Goal: Entertainment & Leisure: Consume media (video, audio)

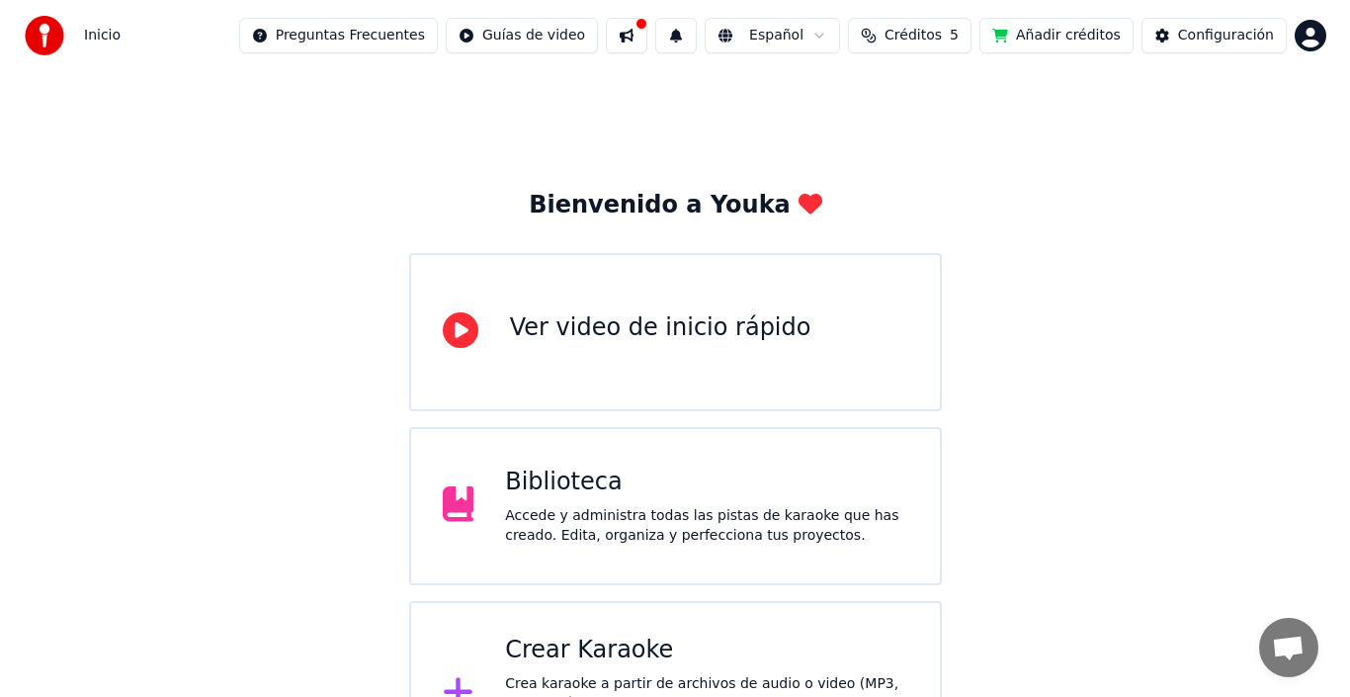
scroll to position [70, 0]
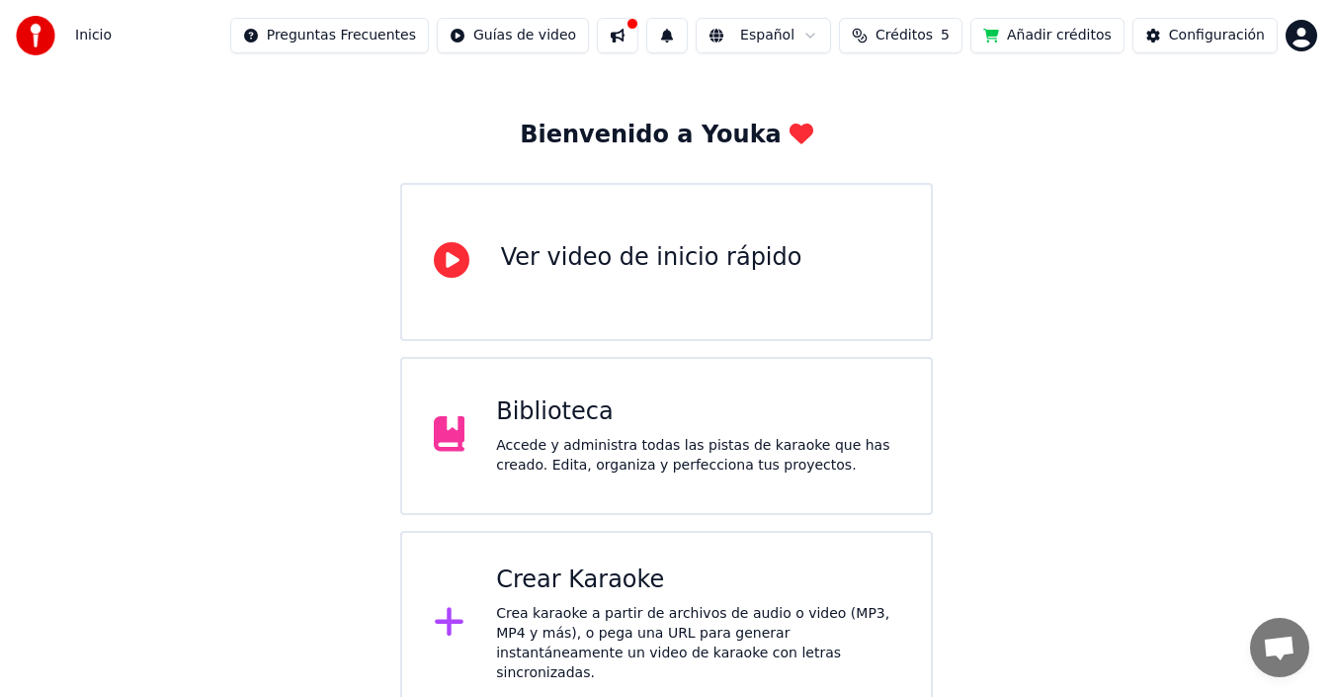
click at [401, 33] on html "Inicio Preguntas Frecuentes Guías de video Español Créditos 5 Añadir créditos C…" at bounding box center [666, 323] width 1333 height 787
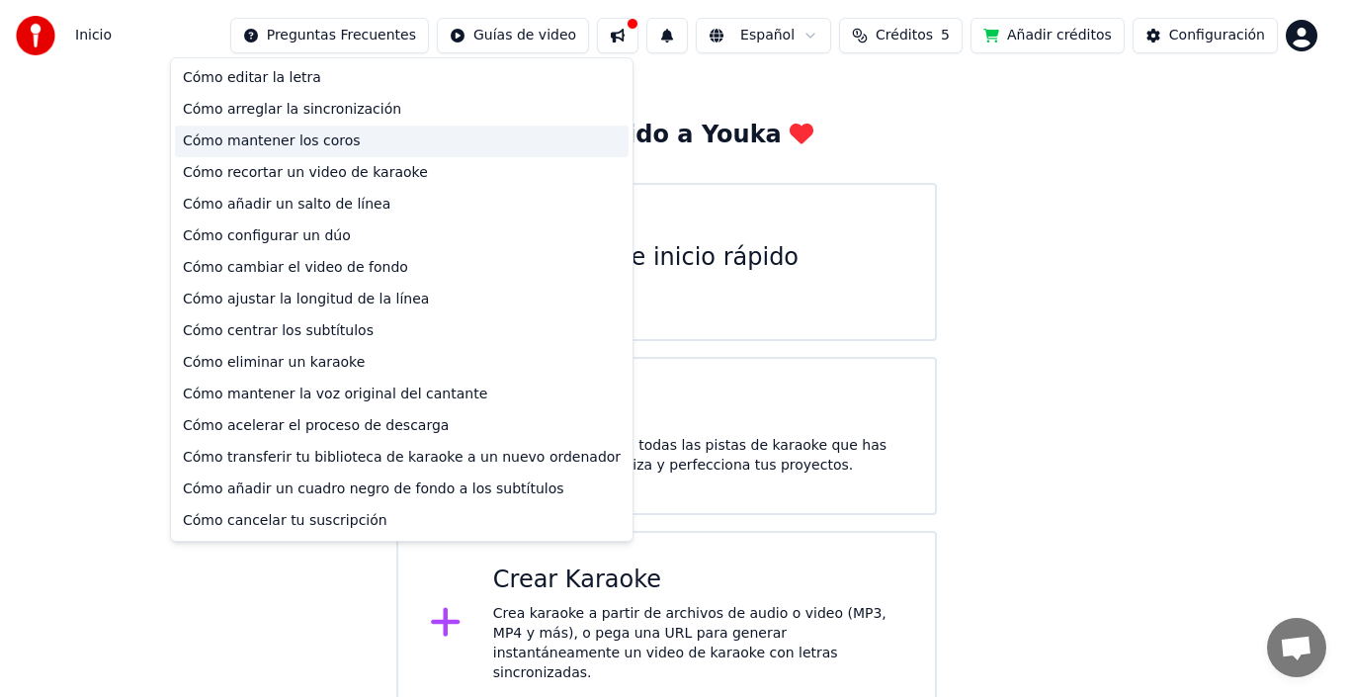
click at [299, 138] on div "Cómo mantener los coros" at bounding box center [402, 142] width 454 height 32
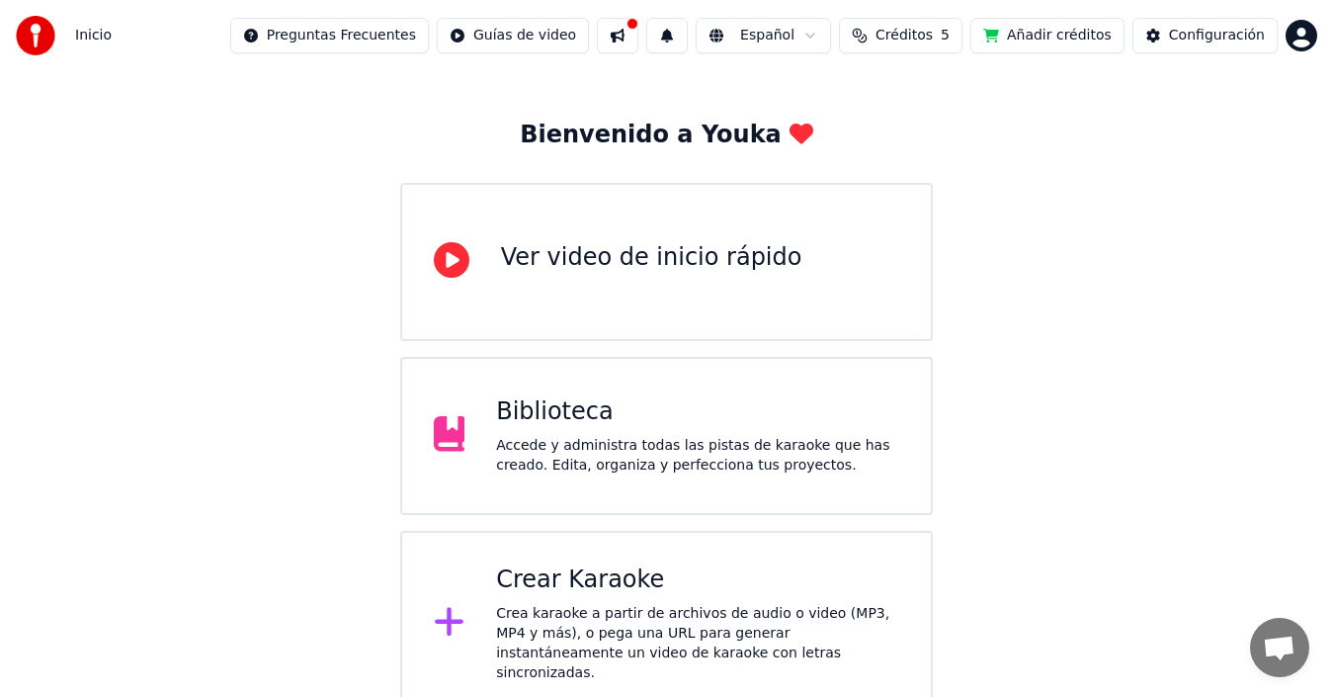
click at [606, 608] on div "Crea karaoke a partir de archivos de audio o video (MP3, MP4 y más), o pega una…" at bounding box center [697, 643] width 403 height 79
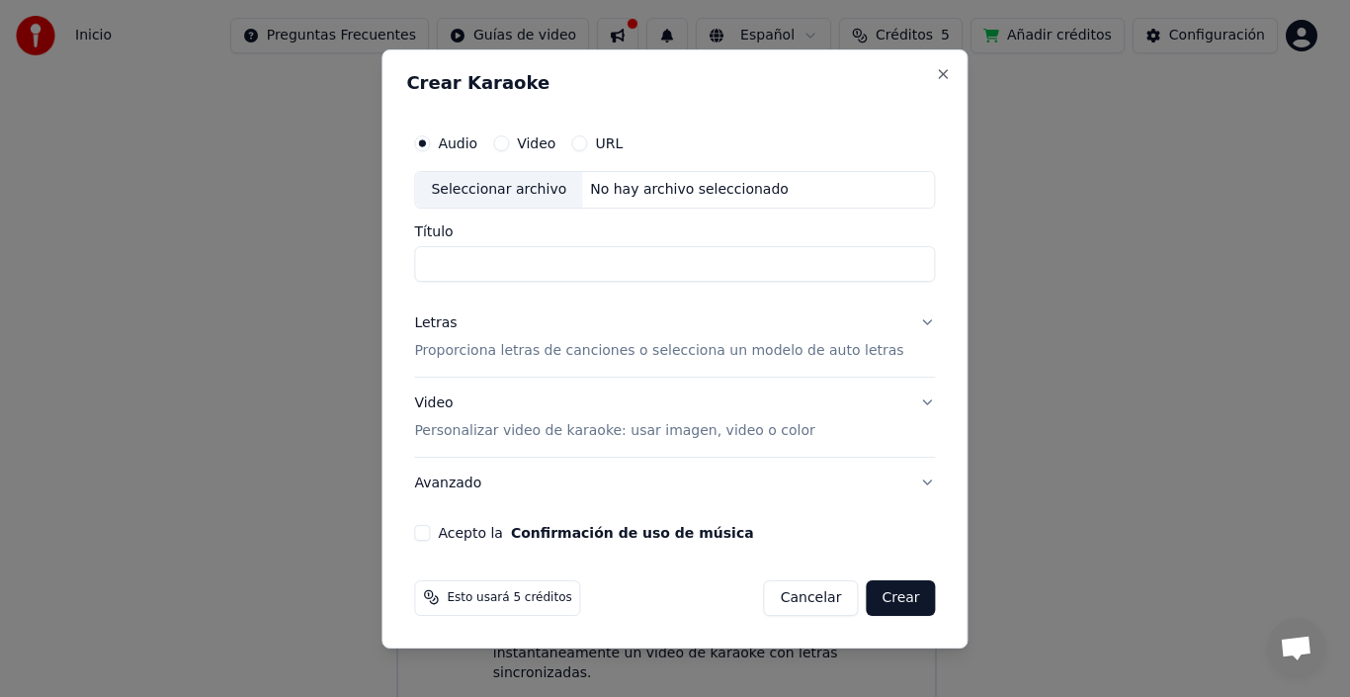
click at [562, 191] on div "Seleccionar archivo" at bounding box center [498, 190] width 167 height 36
type input "**********"
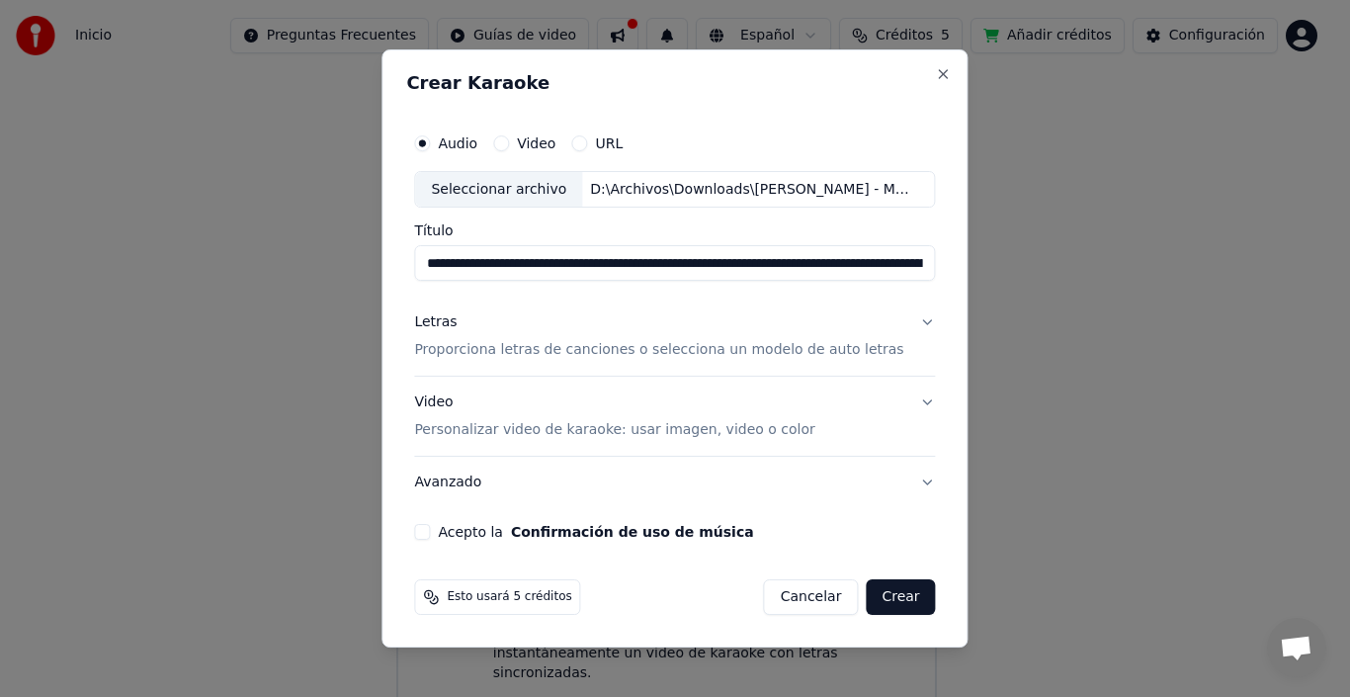
click at [908, 400] on button "Video Personalizar video de karaoke: usar imagen, video o color" at bounding box center [674, 417] width 521 height 79
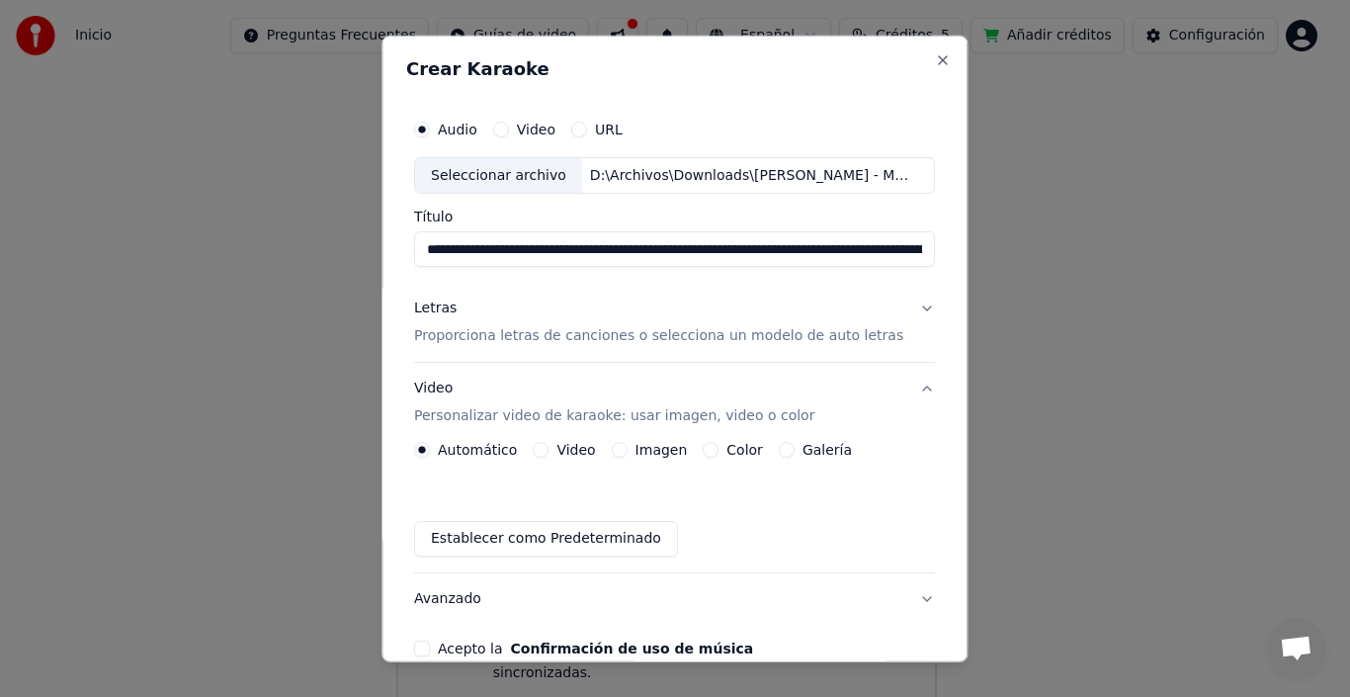
click at [892, 301] on button "Letras Proporciona letras de canciones o selecciona un modelo de auto letras" at bounding box center [674, 322] width 521 height 79
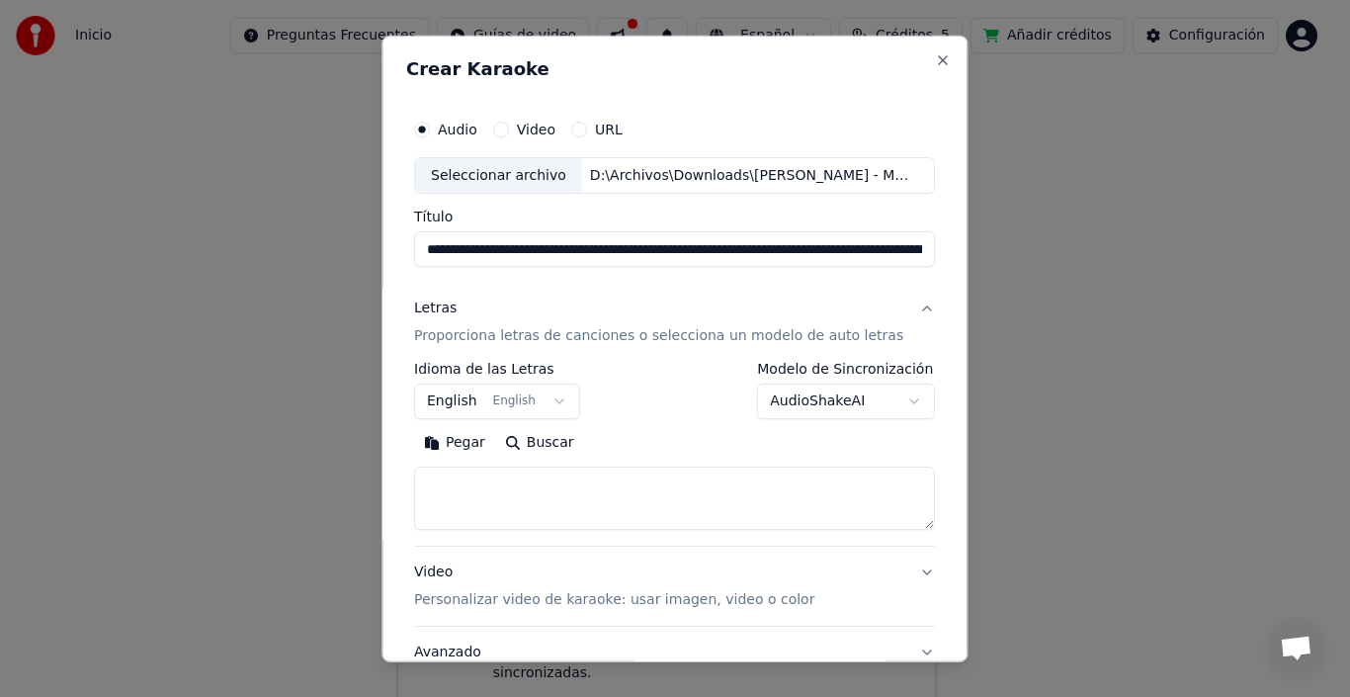
click at [854, 395] on button "AudioShakeAI" at bounding box center [847, 401] width 178 height 36
click at [648, 298] on body "**********" at bounding box center [666, 323] width 1333 height 787
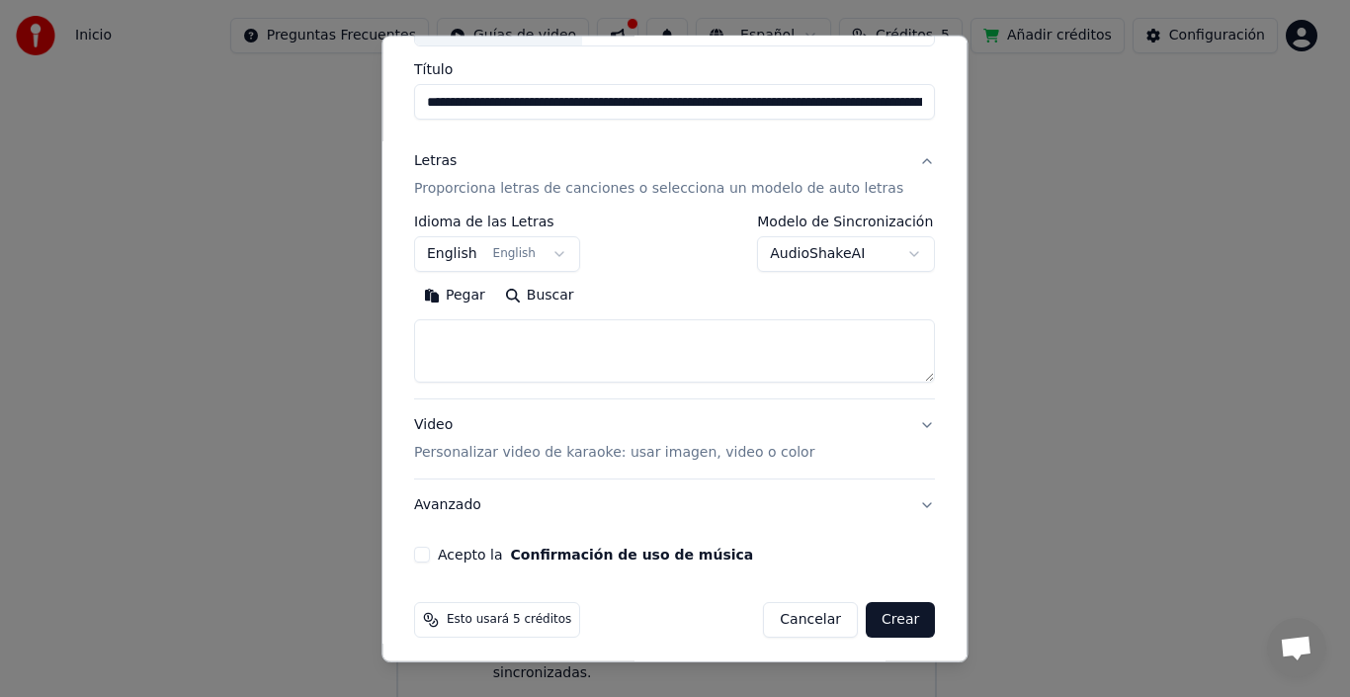
scroll to position [155, 0]
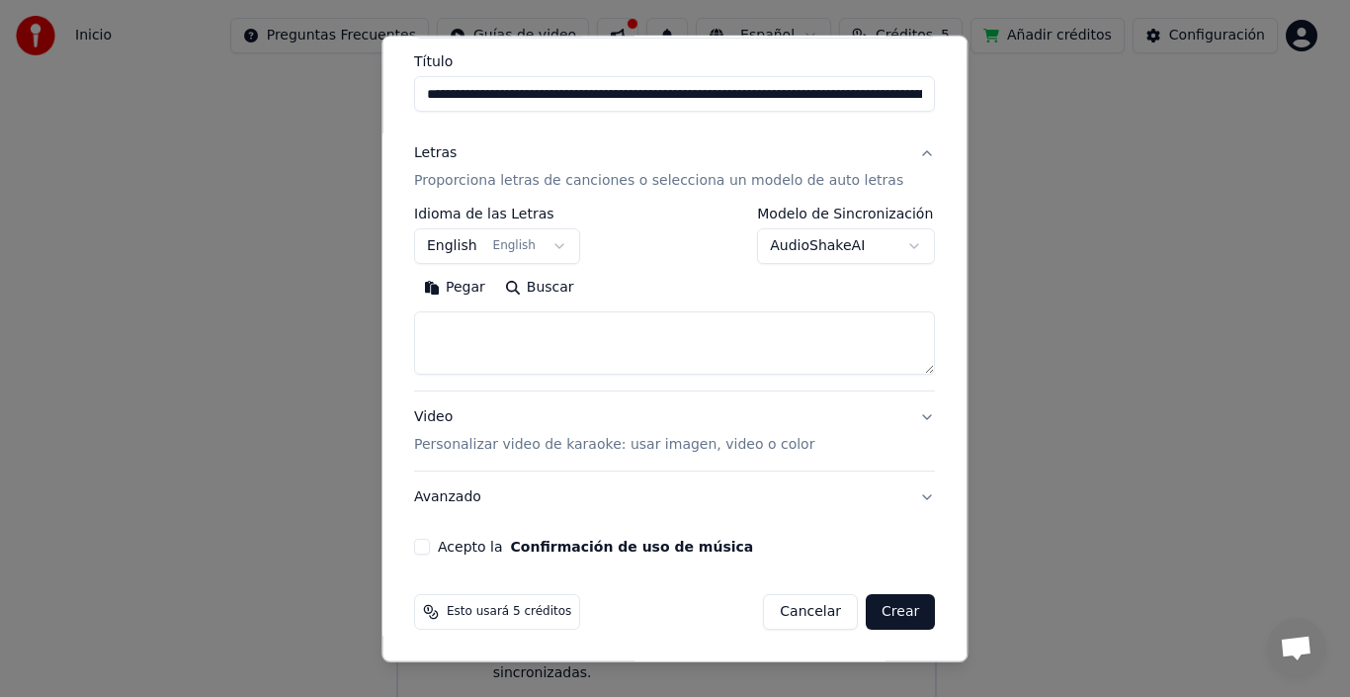
click at [558, 245] on button "English English" at bounding box center [497, 246] width 166 height 36
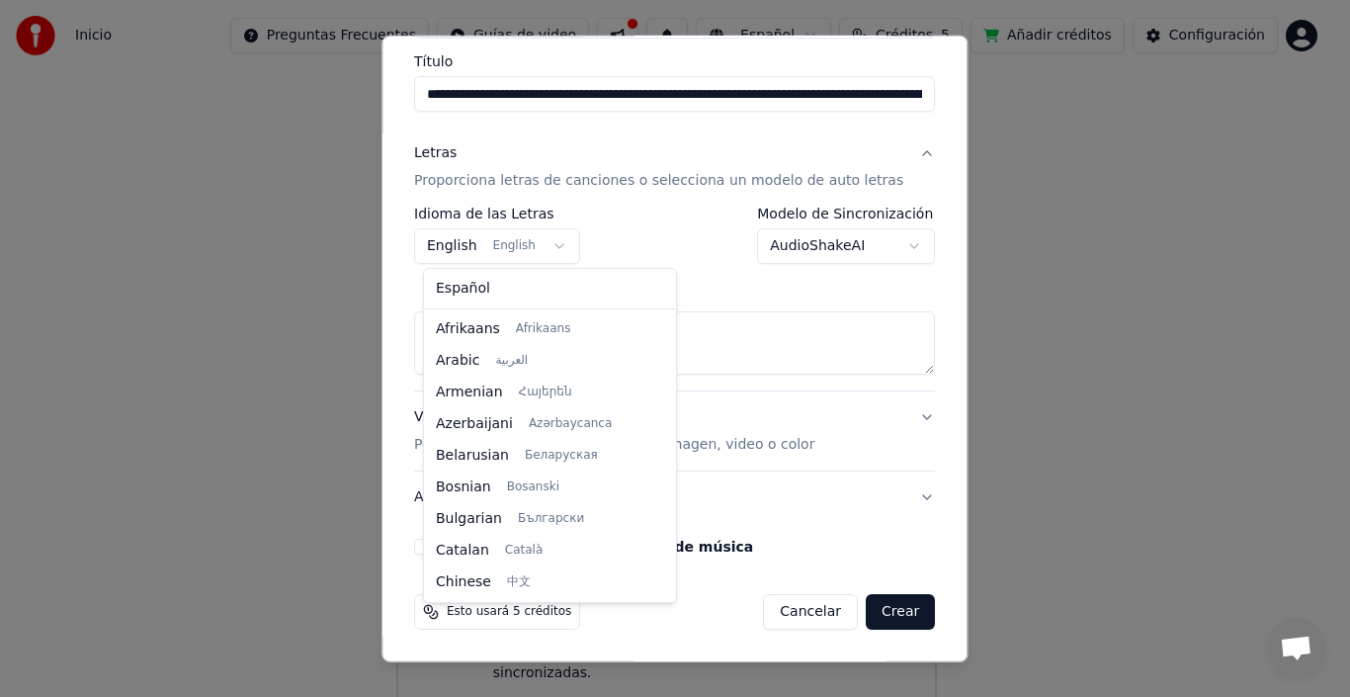
scroll to position [158, 0]
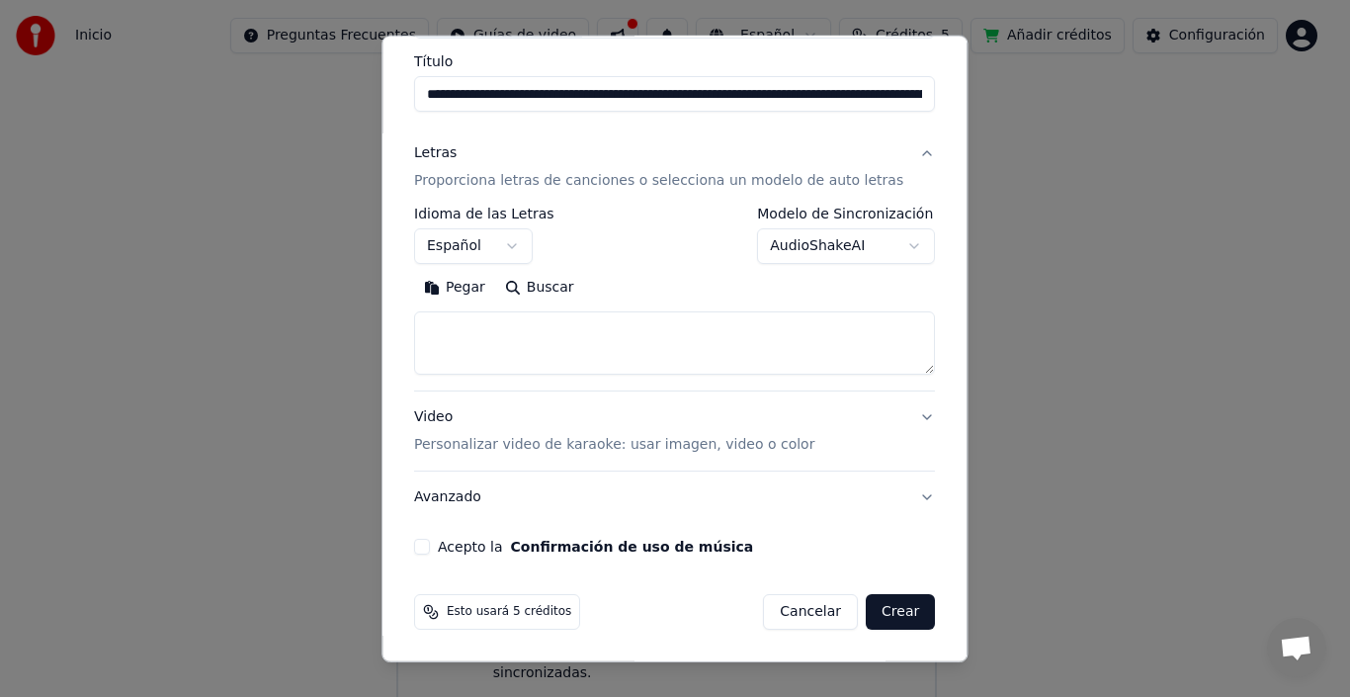
click at [469, 288] on button "Pegar" at bounding box center [454, 288] width 81 height 32
select select "**"
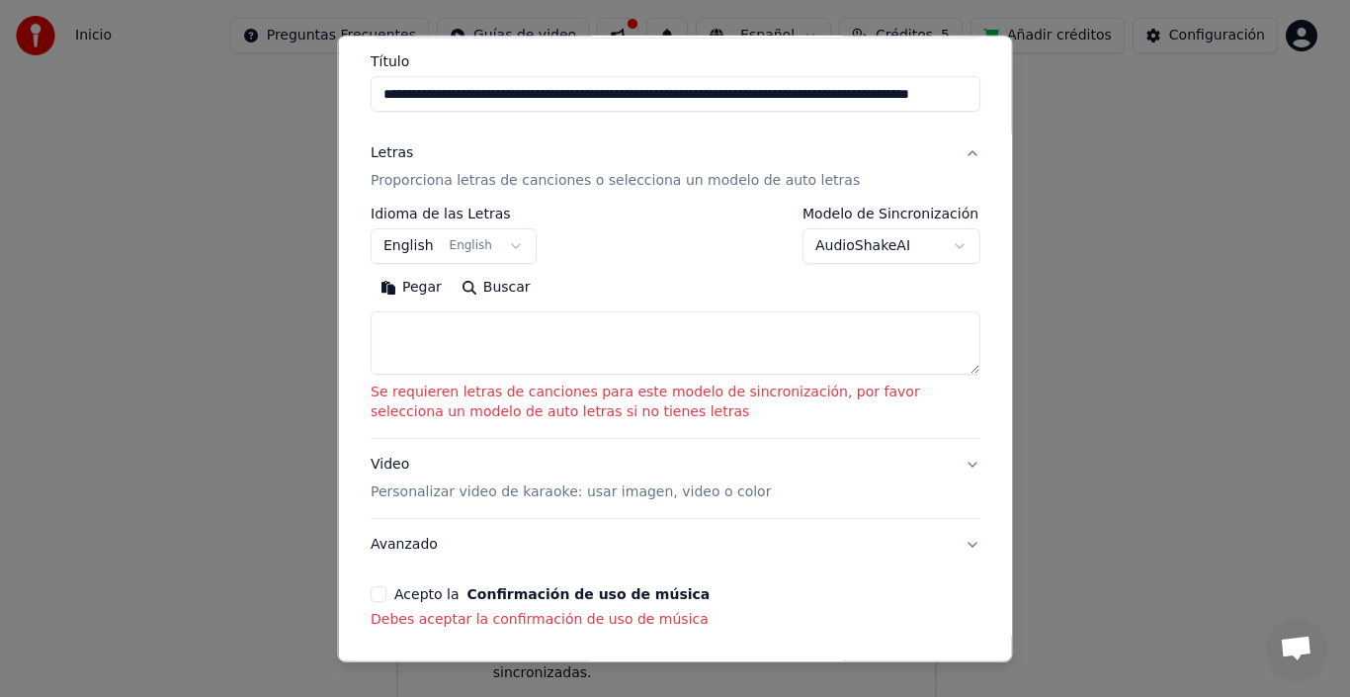
click at [868, 253] on body "**********" at bounding box center [666, 323] width 1333 height 787
click at [658, 244] on body "**********" at bounding box center [666, 323] width 1333 height 787
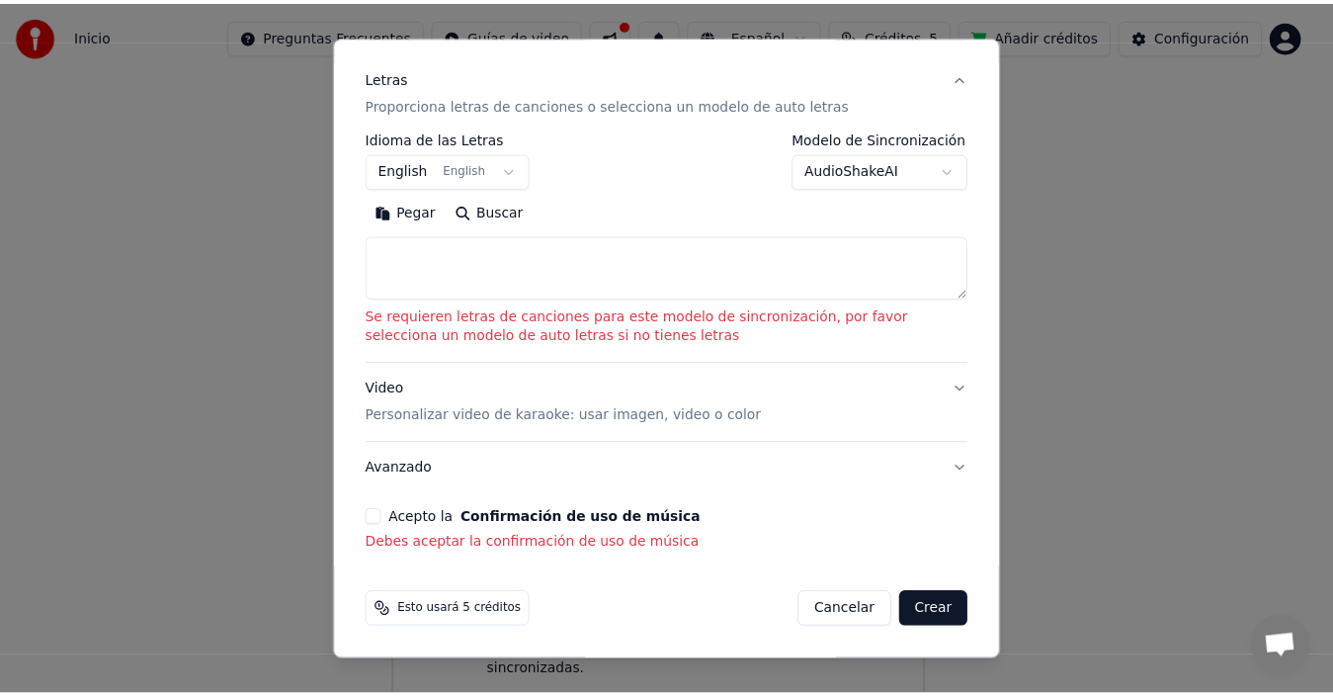
scroll to position [0, 0]
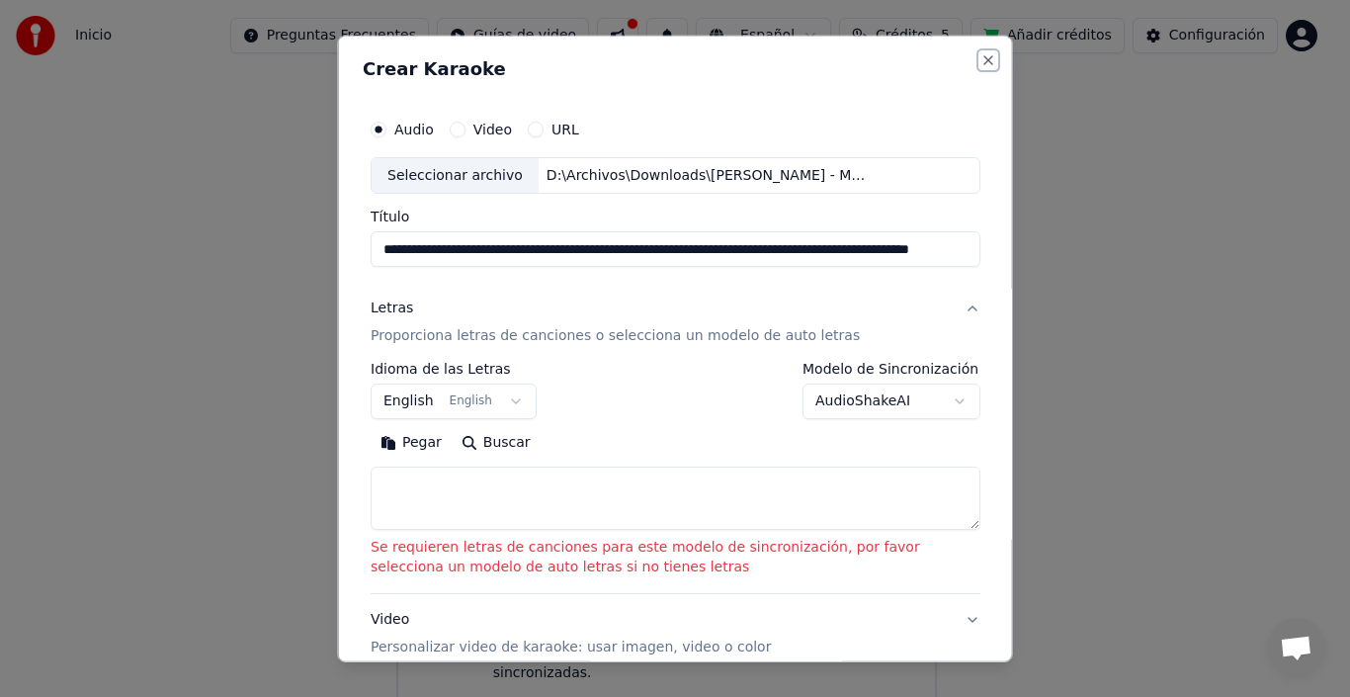
click at [980, 60] on button "Close" at bounding box center [988, 59] width 16 height 16
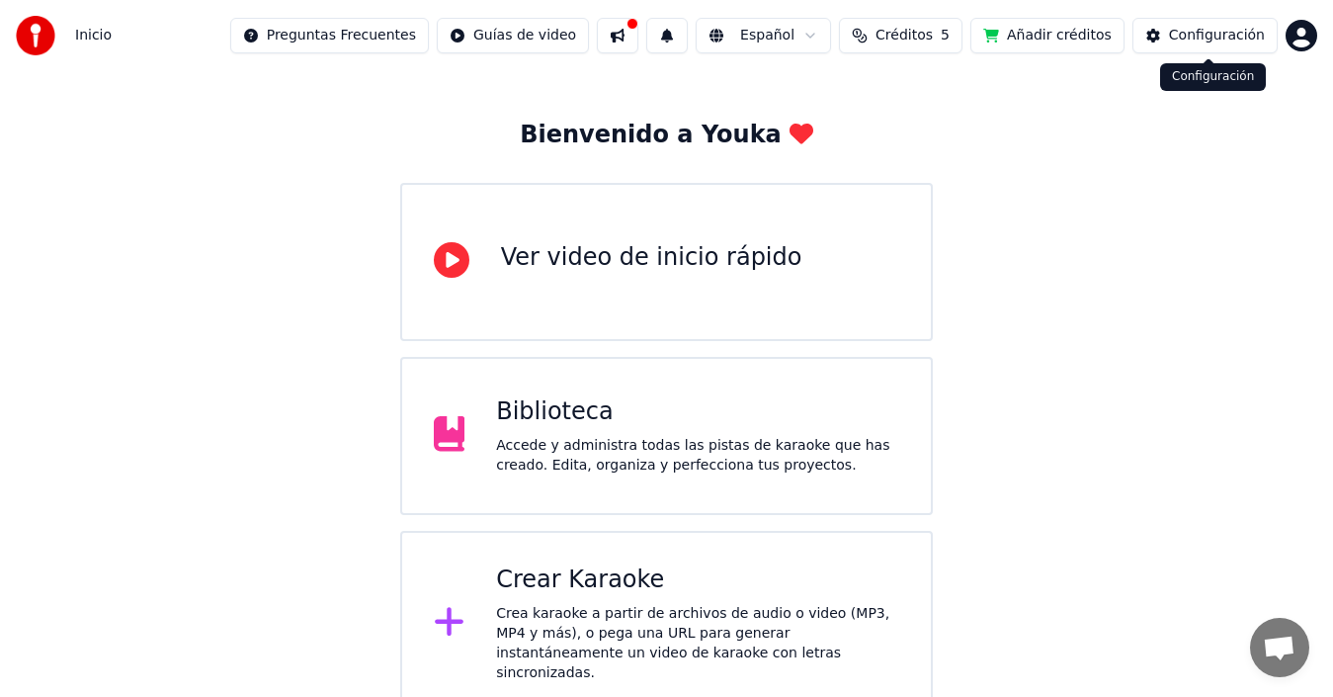
click at [1236, 38] on div "Configuración" at bounding box center [1217, 36] width 96 height 20
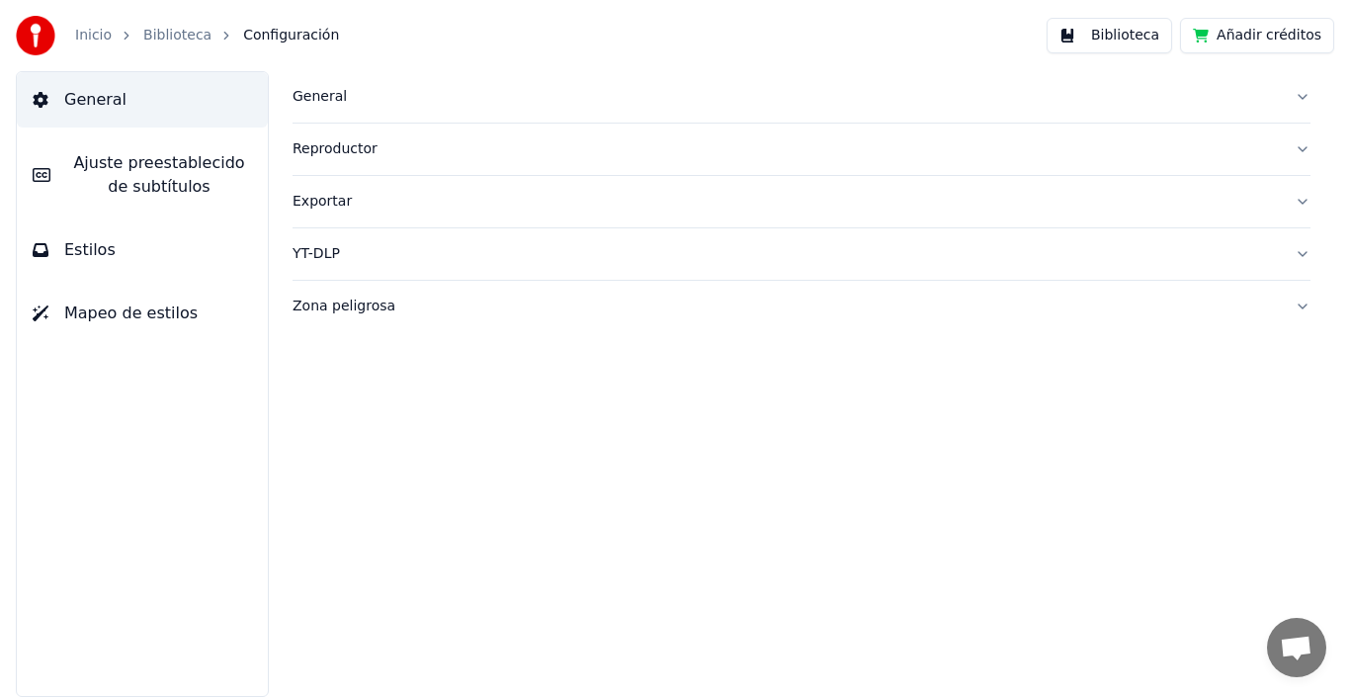
click at [150, 35] on link "Biblioteca" at bounding box center [177, 36] width 68 height 20
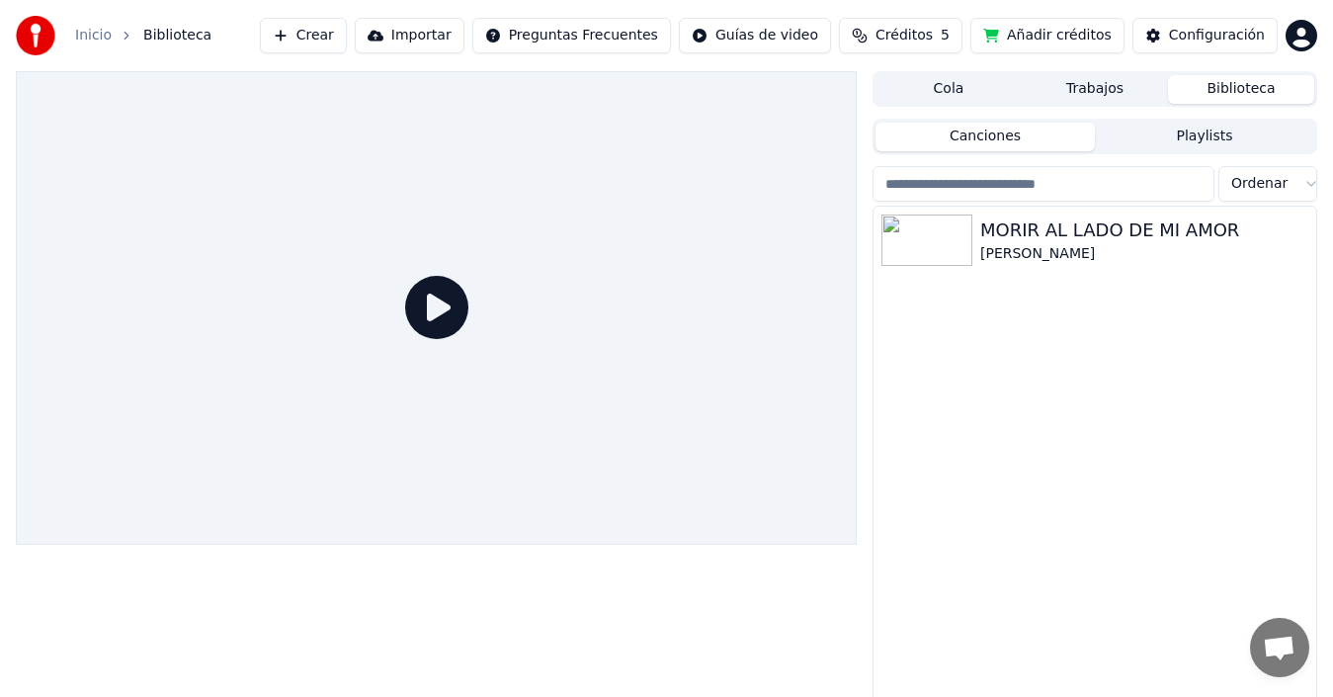
click at [90, 38] on link "Inicio" at bounding box center [93, 36] width 37 height 20
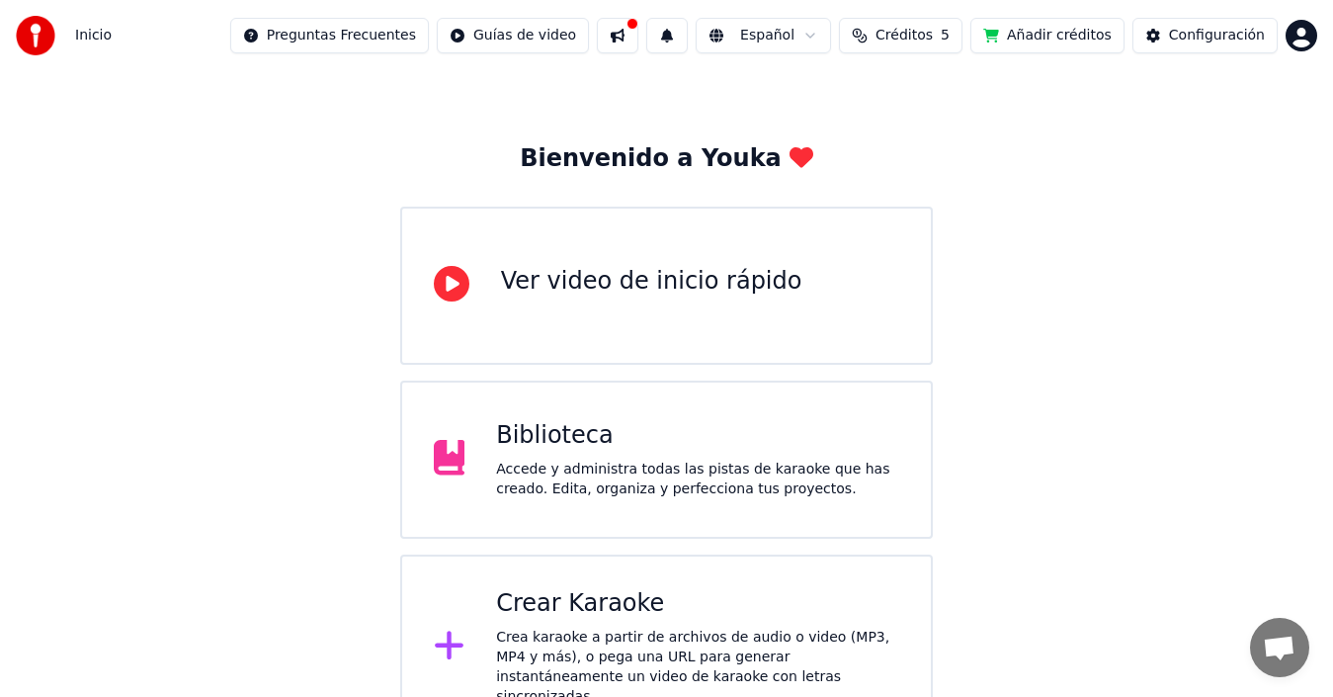
scroll to position [70, 0]
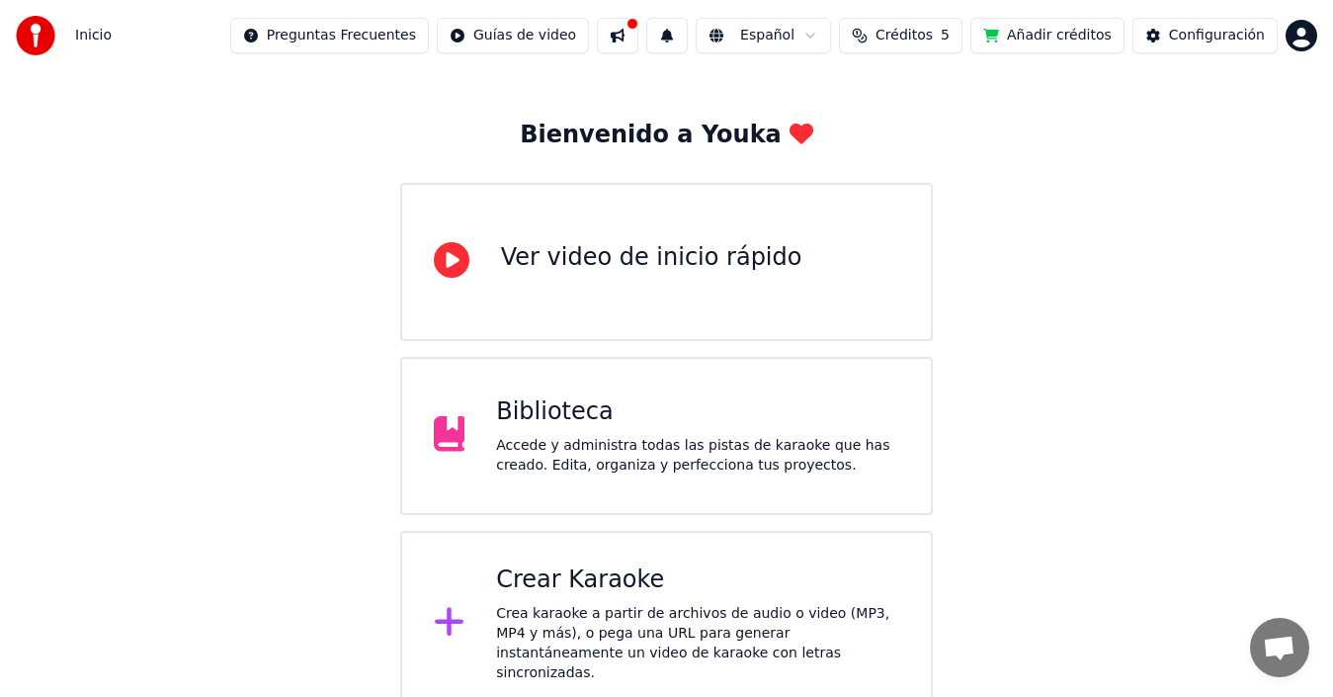
click at [714, 421] on div "Biblioteca" at bounding box center [697, 412] width 403 height 32
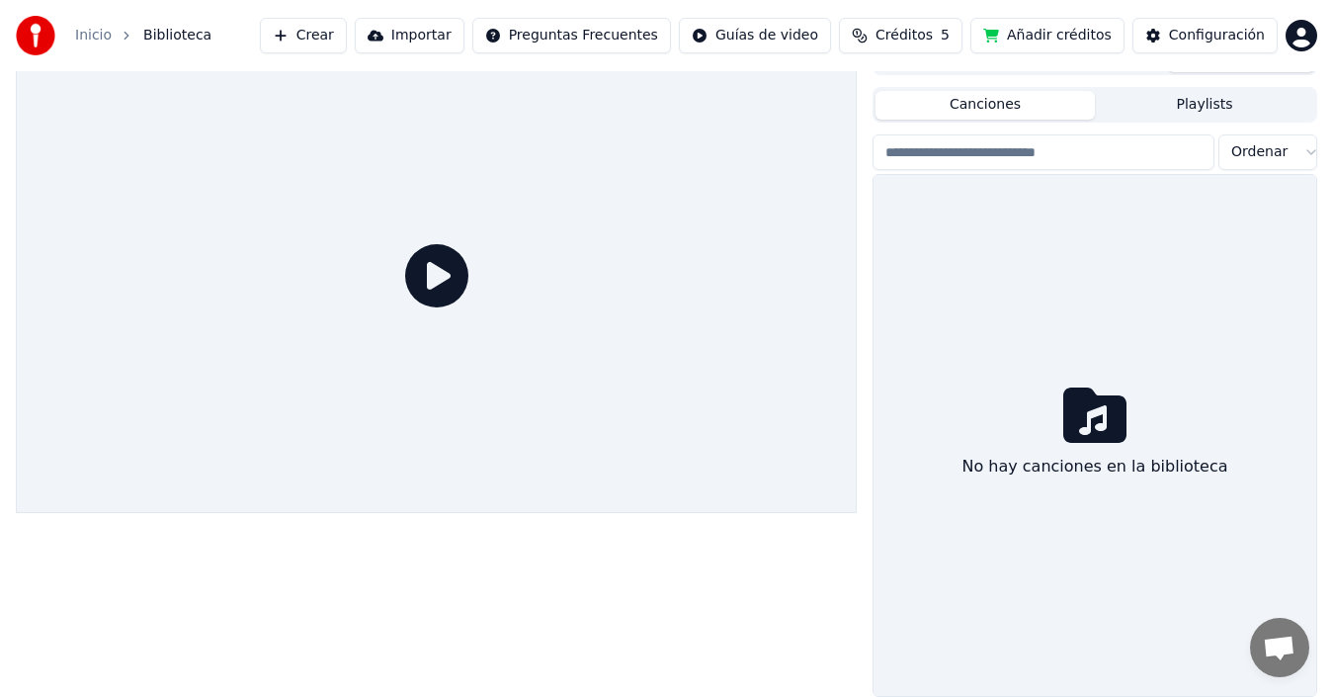
scroll to position [32, 0]
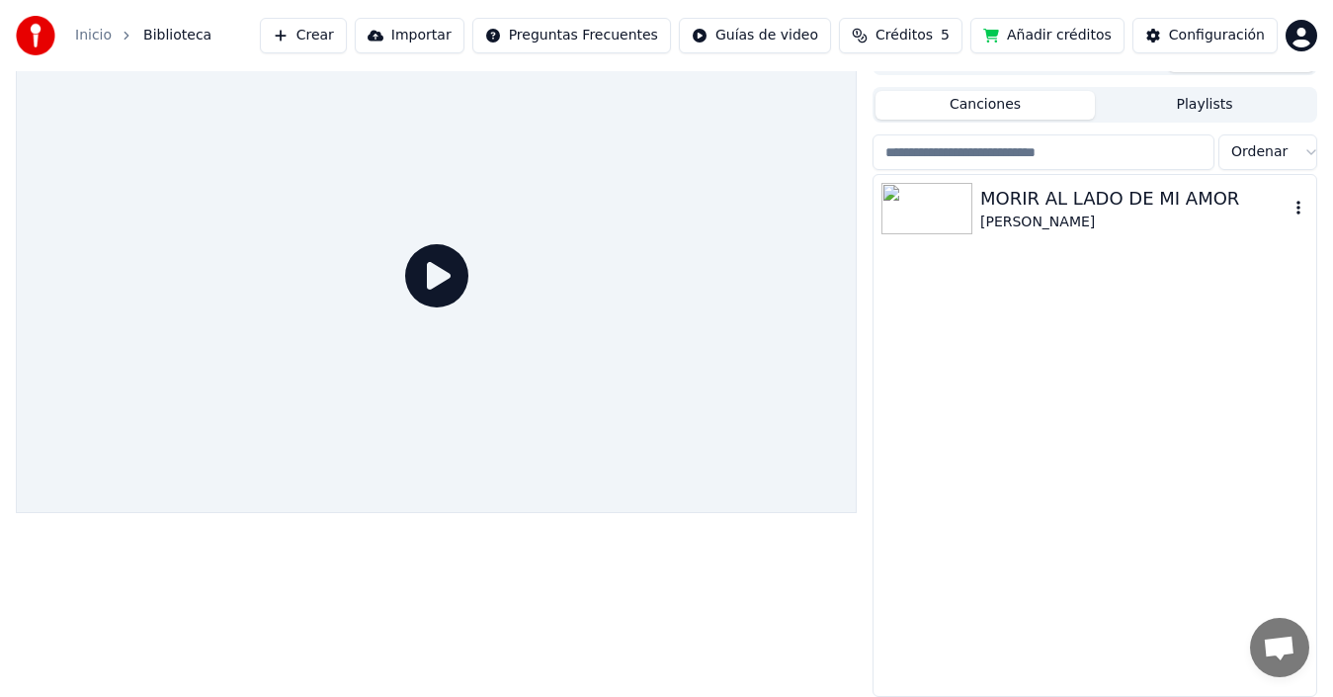
click at [1019, 213] on div "[PERSON_NAME]" at bounding box center [1134, 222] width 308 height 20
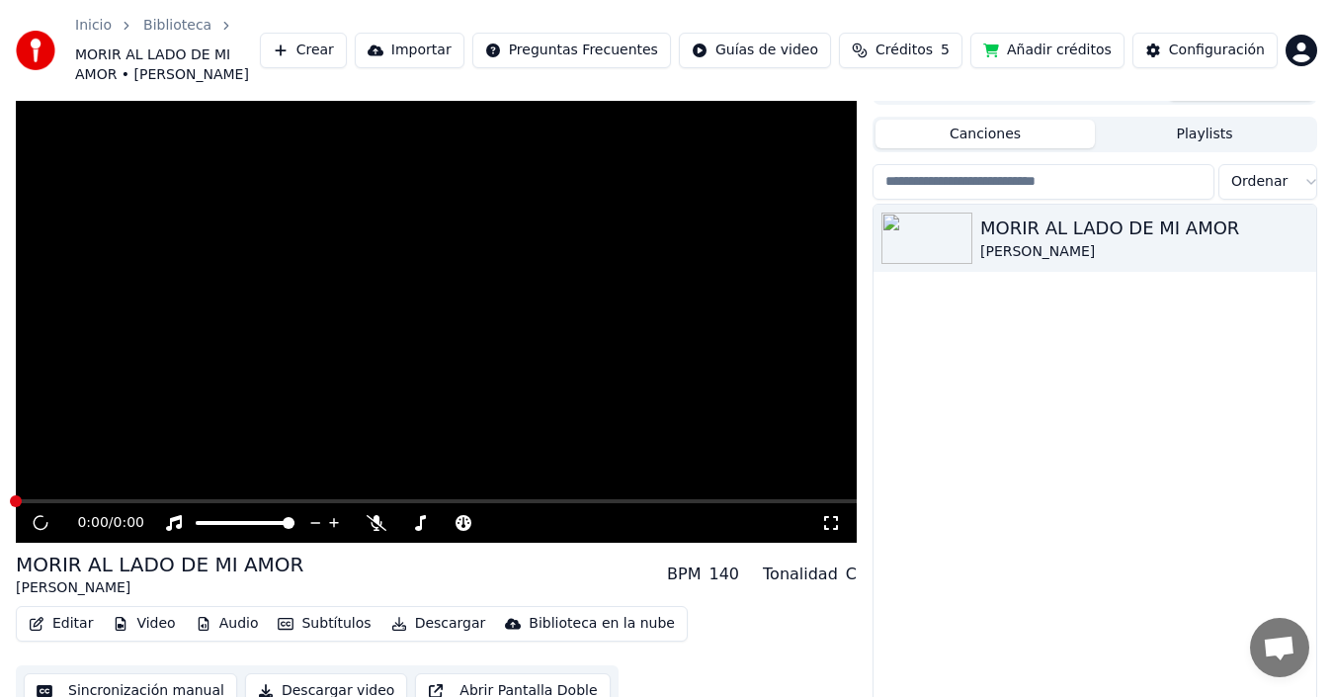
scroll to position [42, 0]
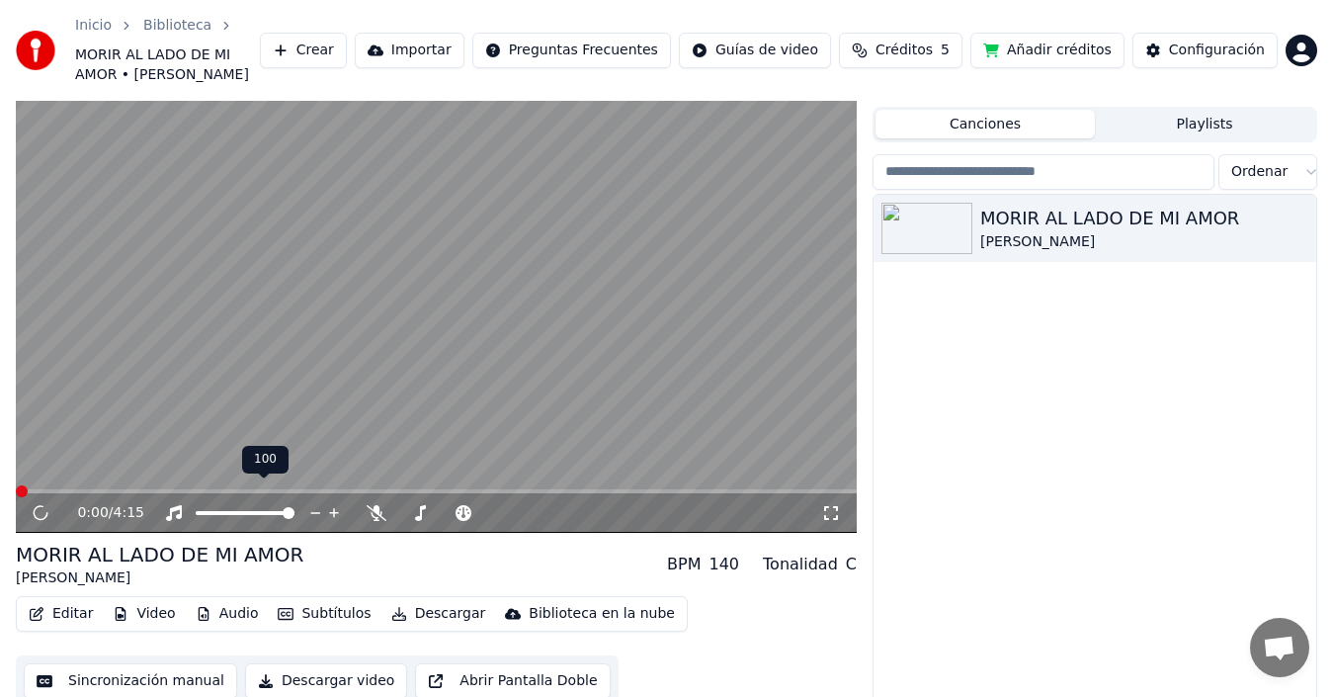
click at [235, 511] on span at bounding box center [245, 513] width 99 height 4
click at [227, 466] on video at bounding box center [436, 295] width 841 height 473
click at [221, 489] on span at bounding box center [436, 491] width 841 height 4
click at [176, 489] on span at bounding box center [96, 491] width 161 height 4
click at [67, 489] on span at bounding box center [96, 491] width 161 height 4
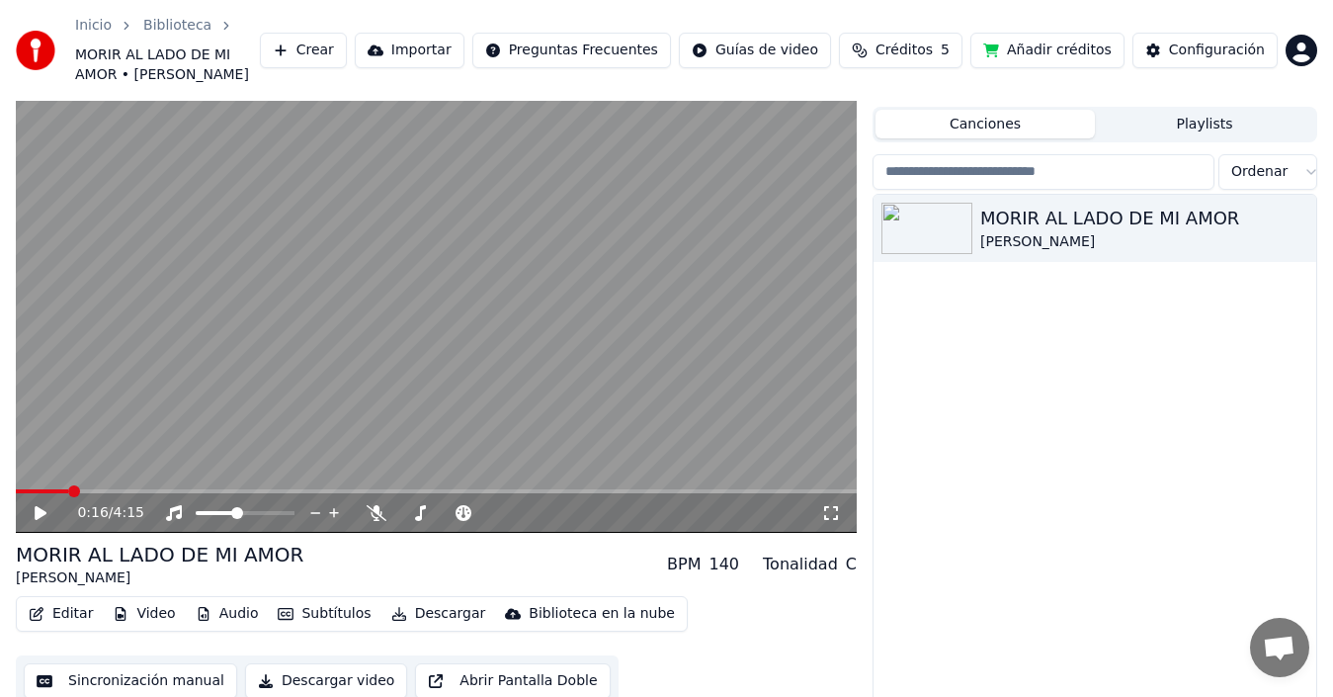
click at [43, 505] on icon at bounding box center [54, 513] width 45 height 16
click at [133, 489] on span at bounding box center [436, 491] width 841 height 4
click at [199, 467] on video at bounding box center [436, 295] width 841 height 473
click at [45, 506] on icon at bounding box center [41, 513] width 12 height 14
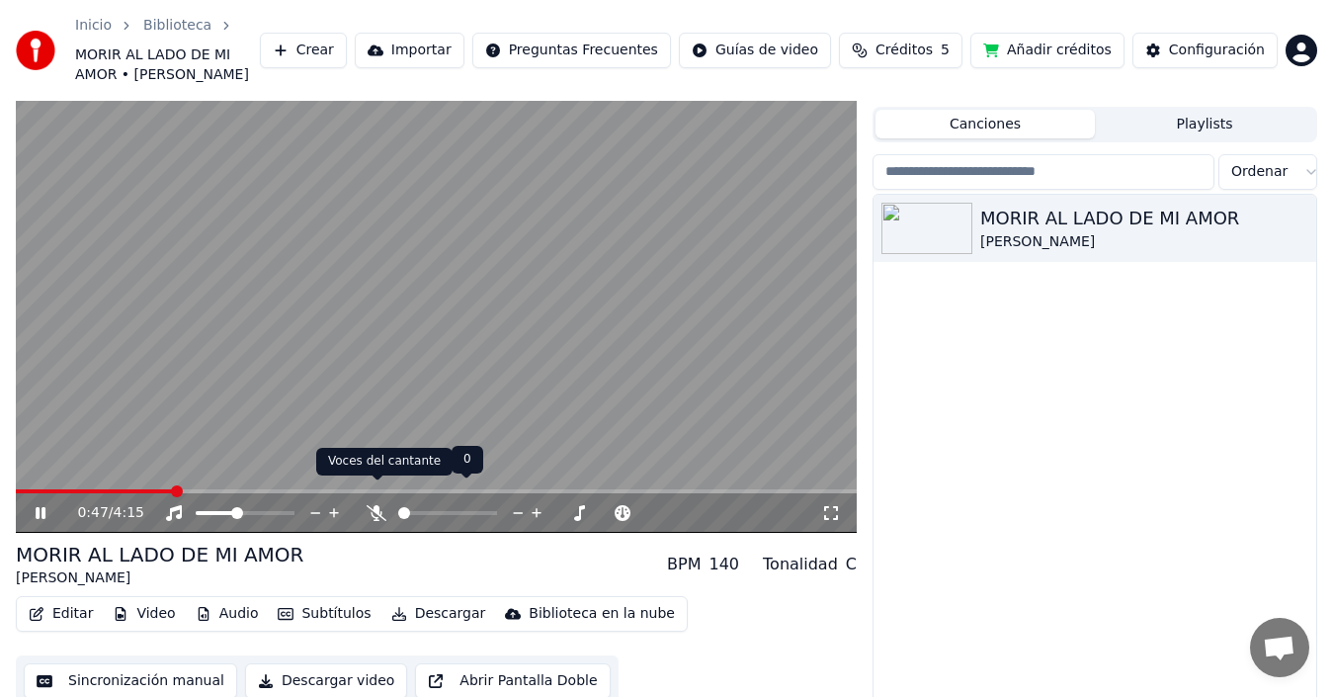
click at [376, 505] on icon at bounding box center [377, 513] width 20 height 16
click at [376, 505] on icon at bounding box center [377, 513] width 11 height 16
click at [376, 505] on icon at bounding box center [377, 513] width 20 height 16
click at [376, 505] on icon at bounding box center [377, 513] width 11 height 16
click at [464, 316] on video at bounding box center [436, 295] width 841 height 473
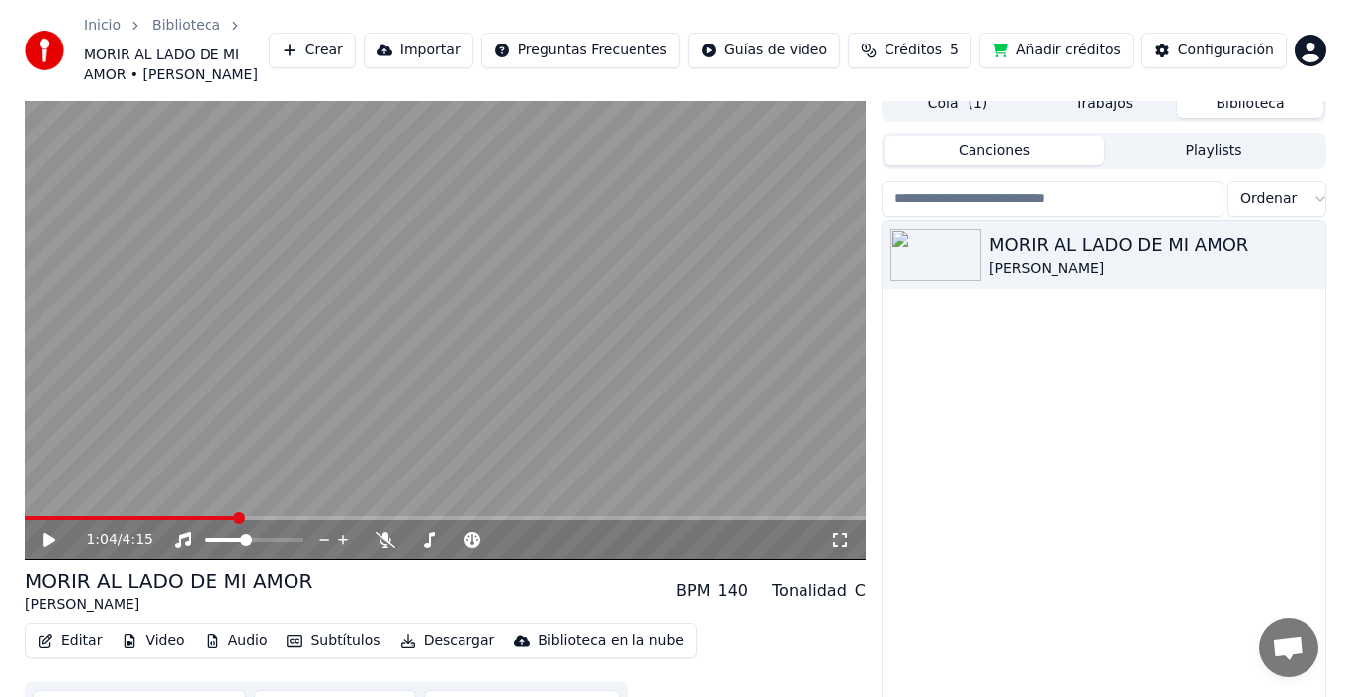
scroll to position [0, 0]
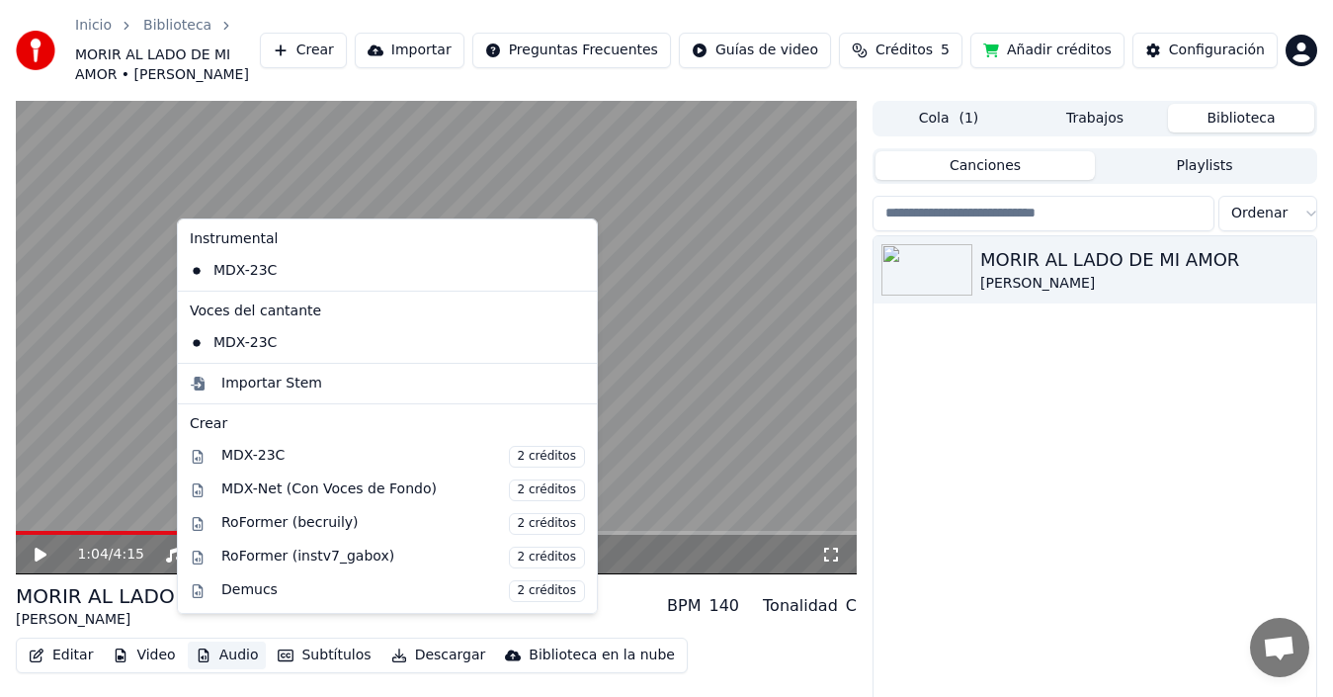
click at [228, 641] on button "Audio" at bounding box center [227, 655] width 79 height 28
click at [275, 492] on div "MDX-Net (Con Voces de Fondo) 2 créditos" at bounding box center [403, 490] width 364 height 22
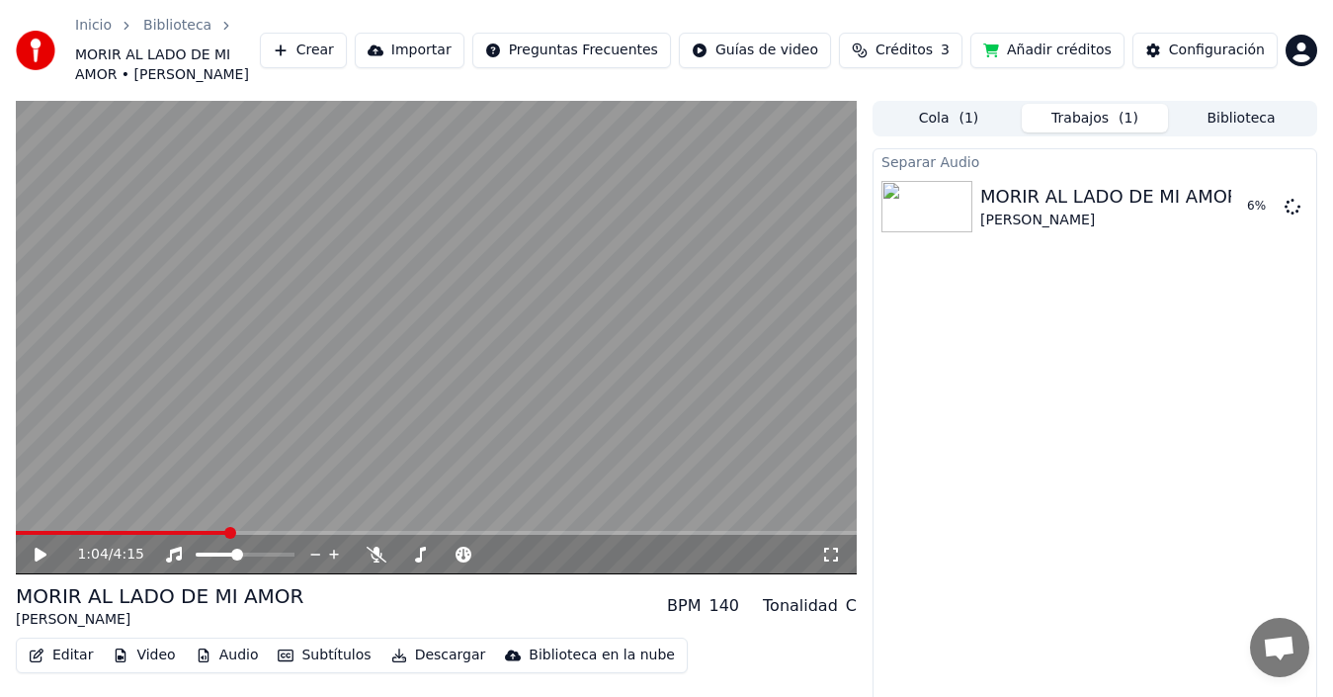
click at [395, 344] on video at bounding box center [436, 337] width 841 height 473
click at [42, 548] on icon at bounding box center [41, 554] width 10 height 12
click at [37, 547] on icon at bounding box center [54, 555] width 45 height 16
click at [1186, 191] on button "Reproducir" at bounding box center [1222, 207] width 109 height 36
click at [248, 531] on span at bounding box center [436, 533] width 841 height 4
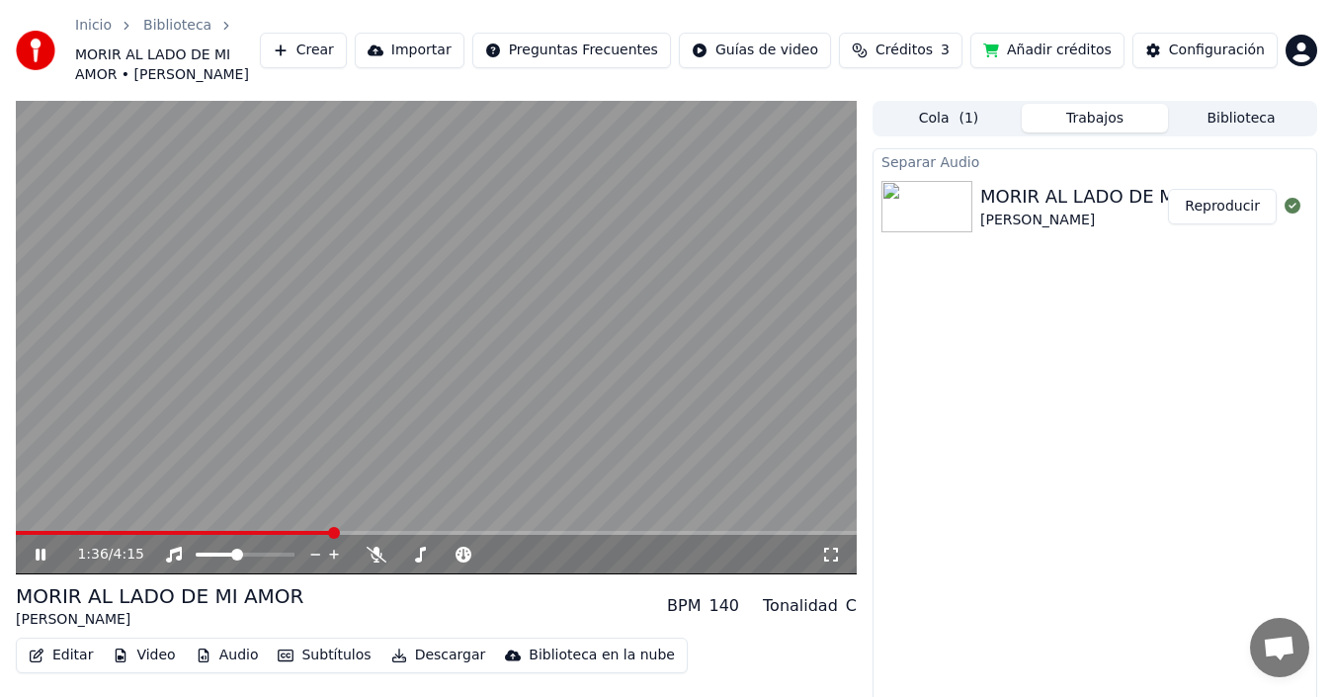
click at [562, 531] on span at bounding box center [436, 533] width 841 height 4
click at [584, 531] on span at bounding box center [436, 533] width 841 height 4
click at [370, 329] on video at bounding box center [436, 337] width 841 height 473
click at [1026, 42] on button "Añadir créditos" at bounding box center [1047, 51] width 154 height 36
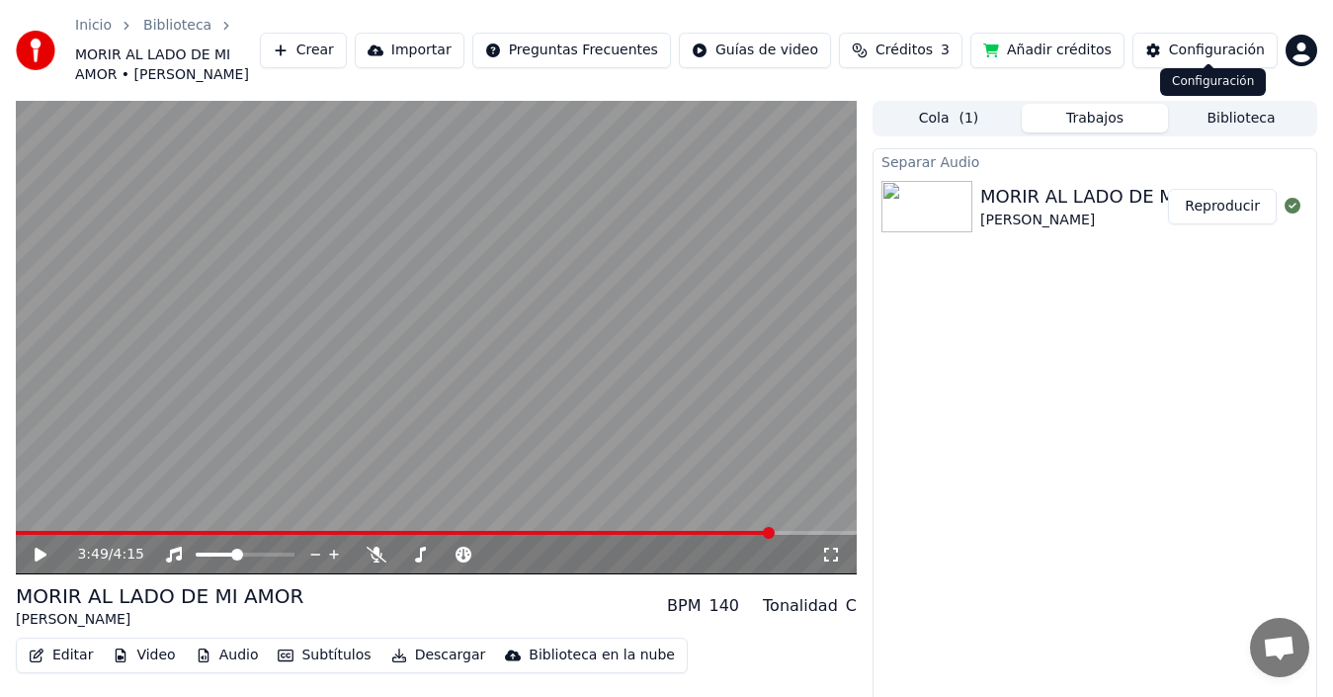
click at [1203, 43] on div "Configuración" at bounding box center [1217, 51] width 96 height 20
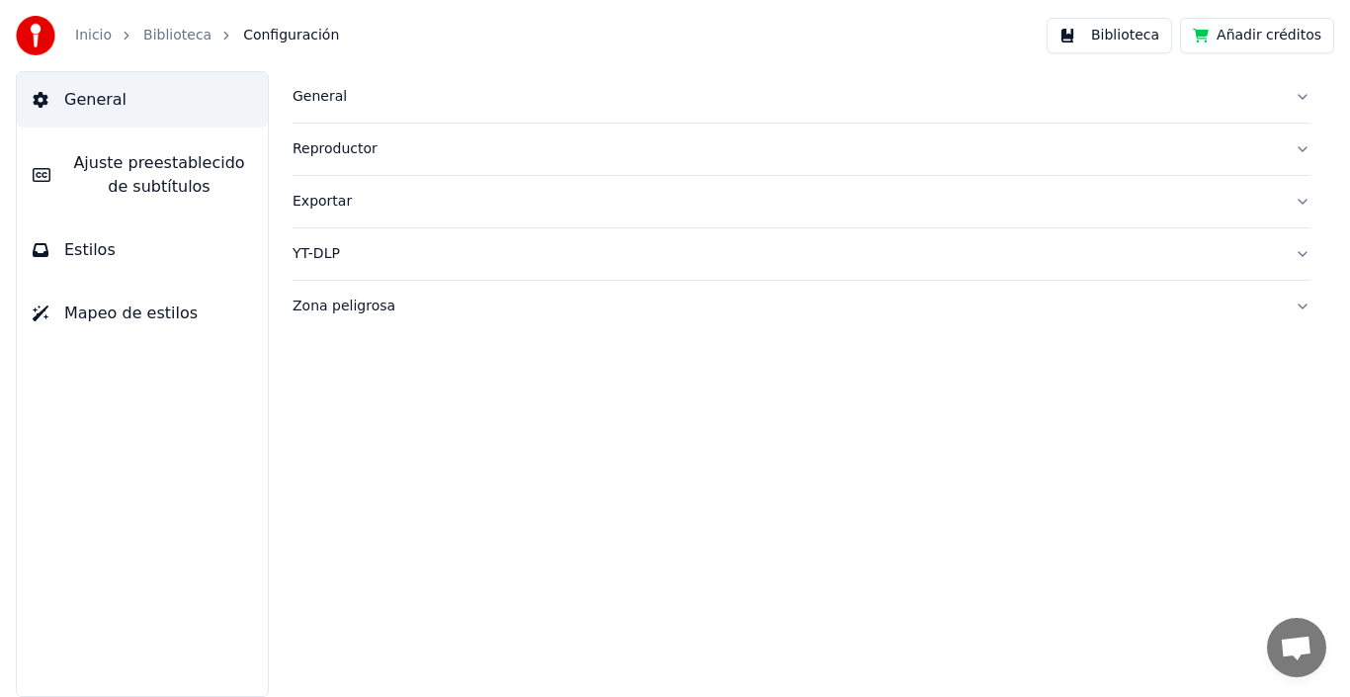
click at [318, 101] on div "General" at bounding box center [786, 97] width 986 height 20
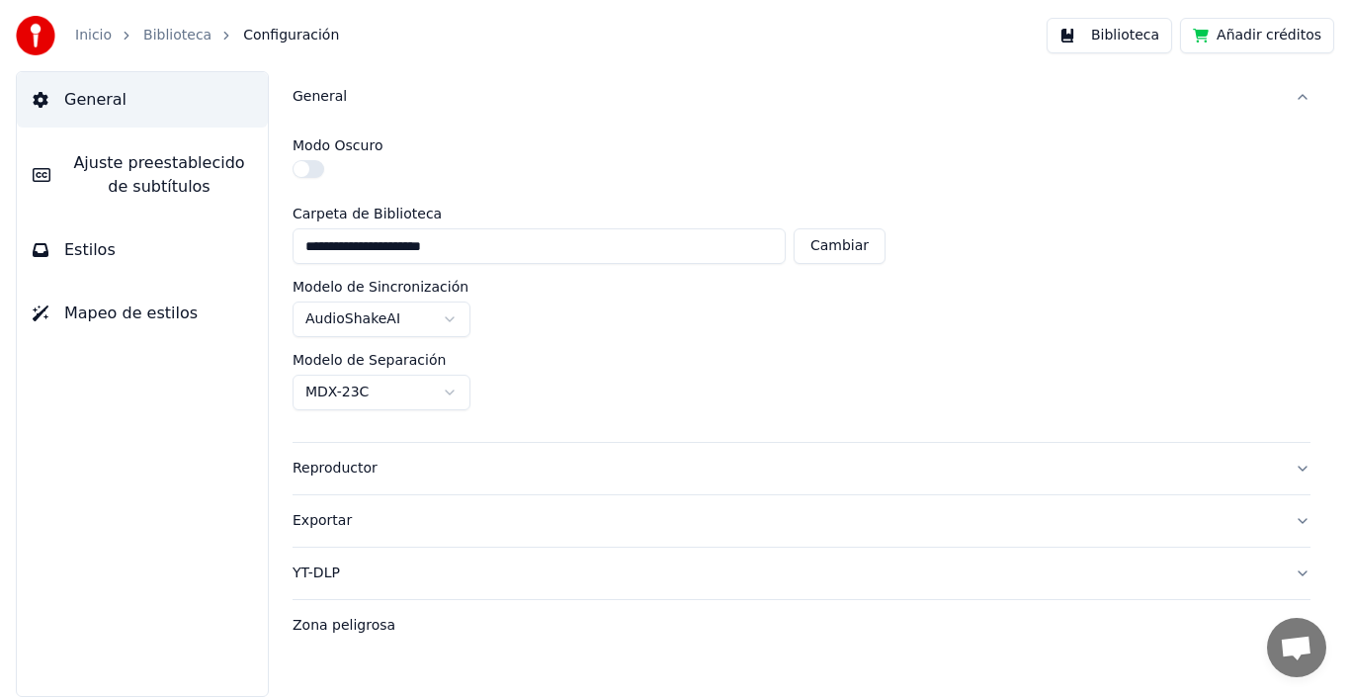
click at [455, 393] on html "**********" at bounding box center [675, 348] width 1350 height 697
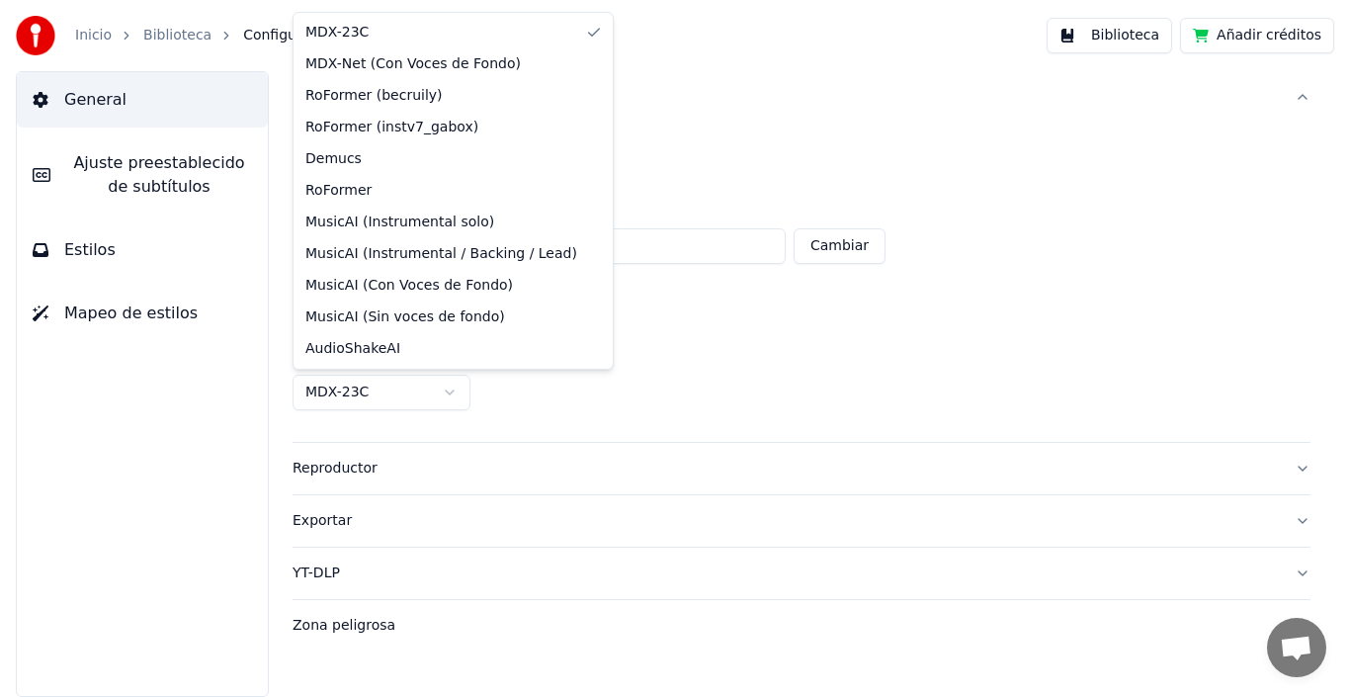
click at [637, 369] on html "**********" at bounding box center [675, 348] width 1350 height 697
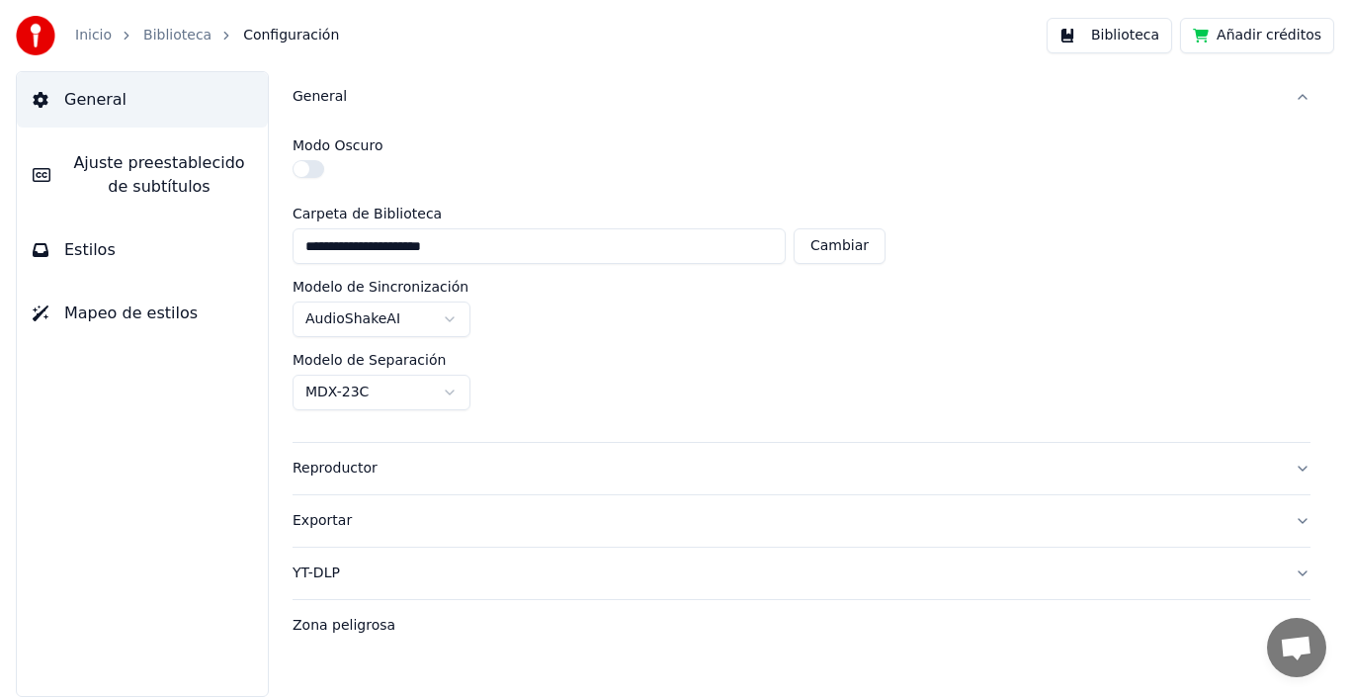
click at [359, 463] on div "Reproductor" at bounding box center [786, 469] width 986 height 20
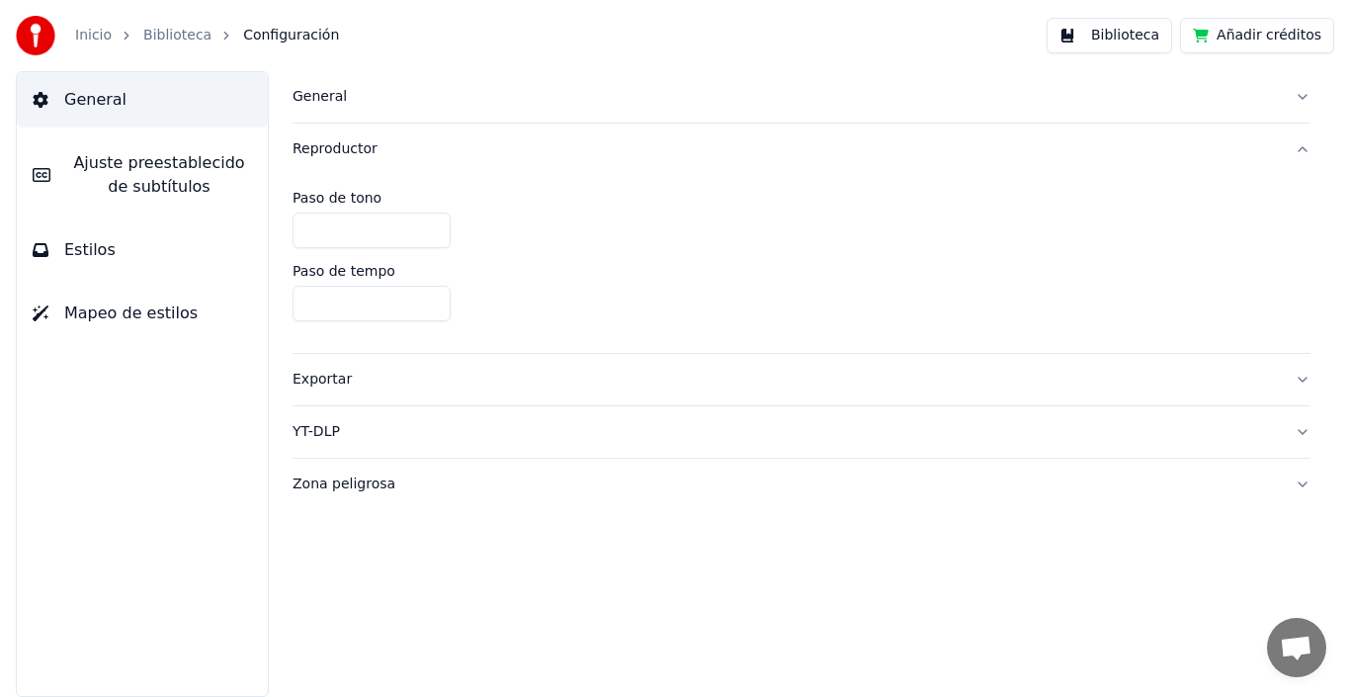
click at [300, 384] on div "Exportar" at bounding box center [786, 380] width 986 height 20
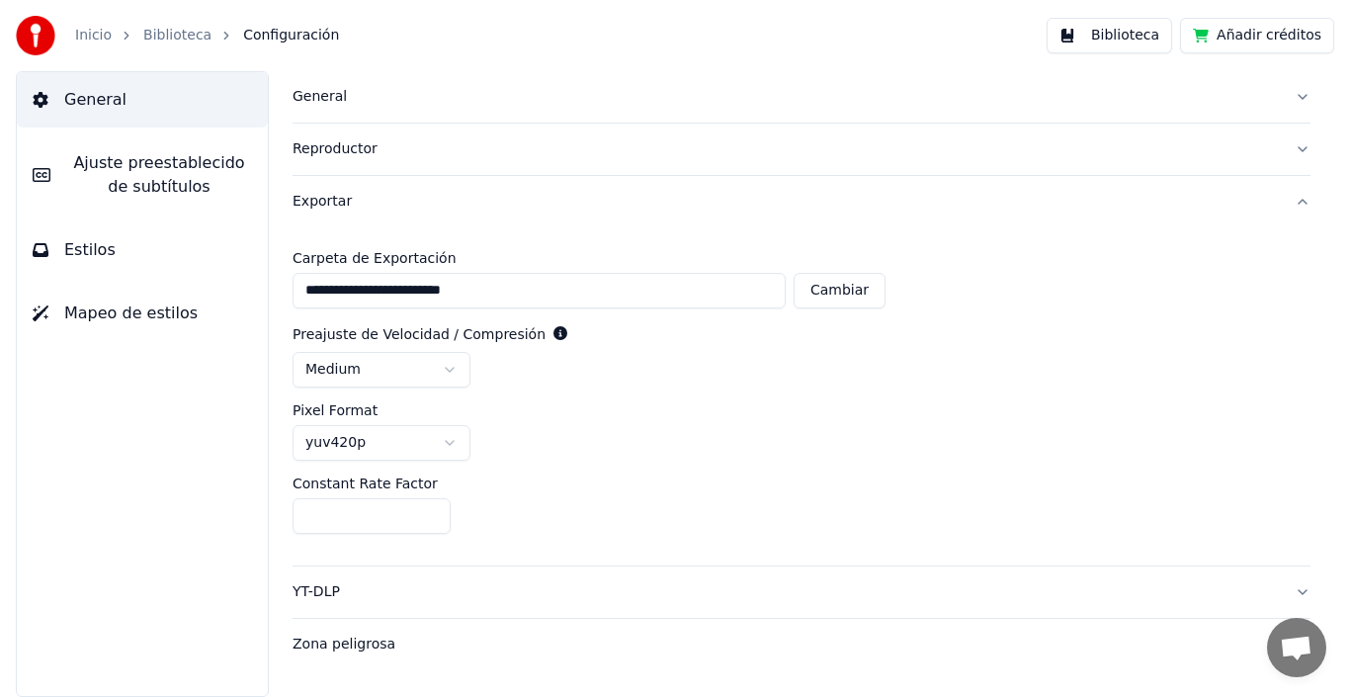
click at [126, 159] on span "Ajuste preestablecido de subtítulos" at bounding box center [159, 174] width 186 height 47
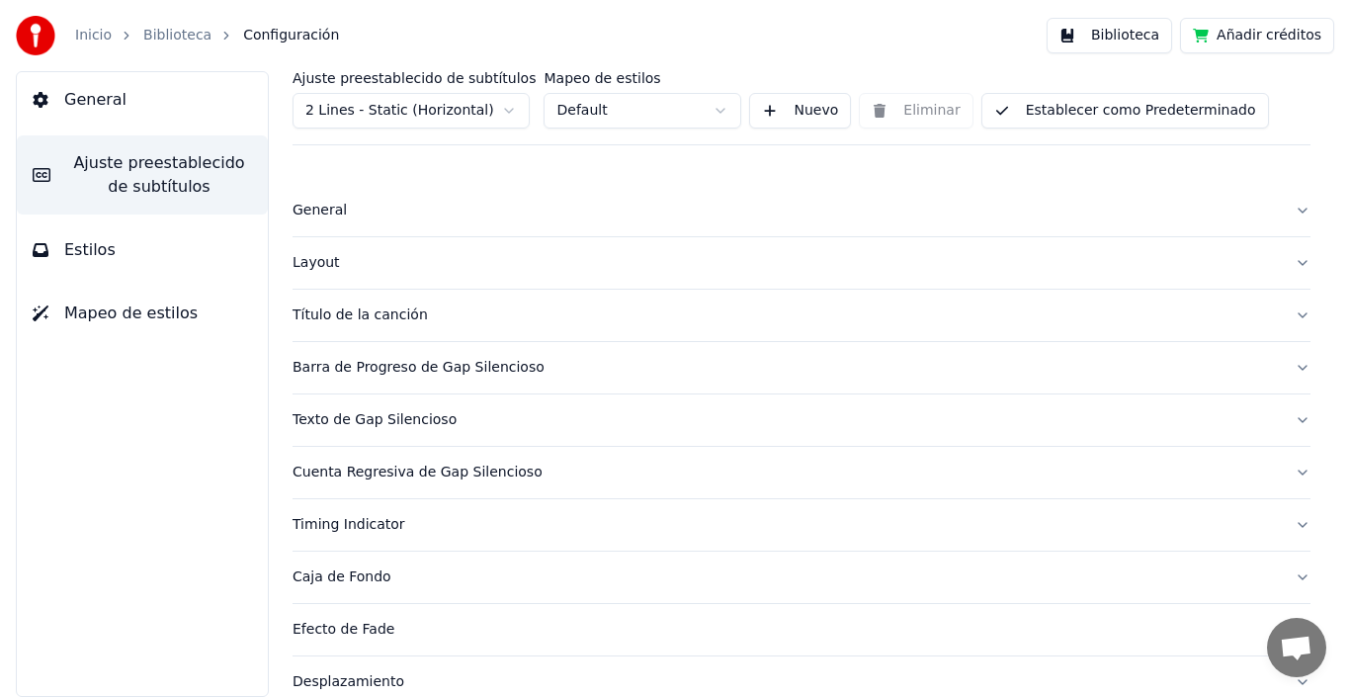
click at [316, 208] on div "General" at bounding box center [786, 211] width 986 height 20
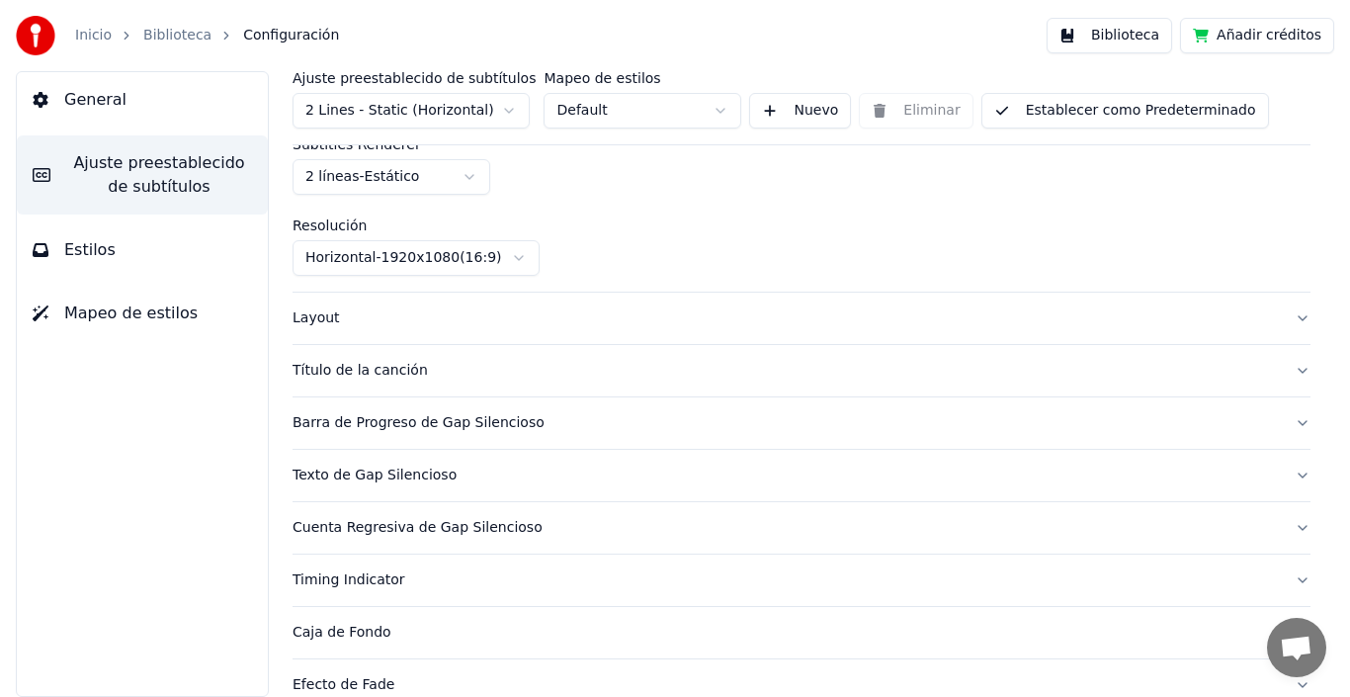
scroll to position [198, 0]
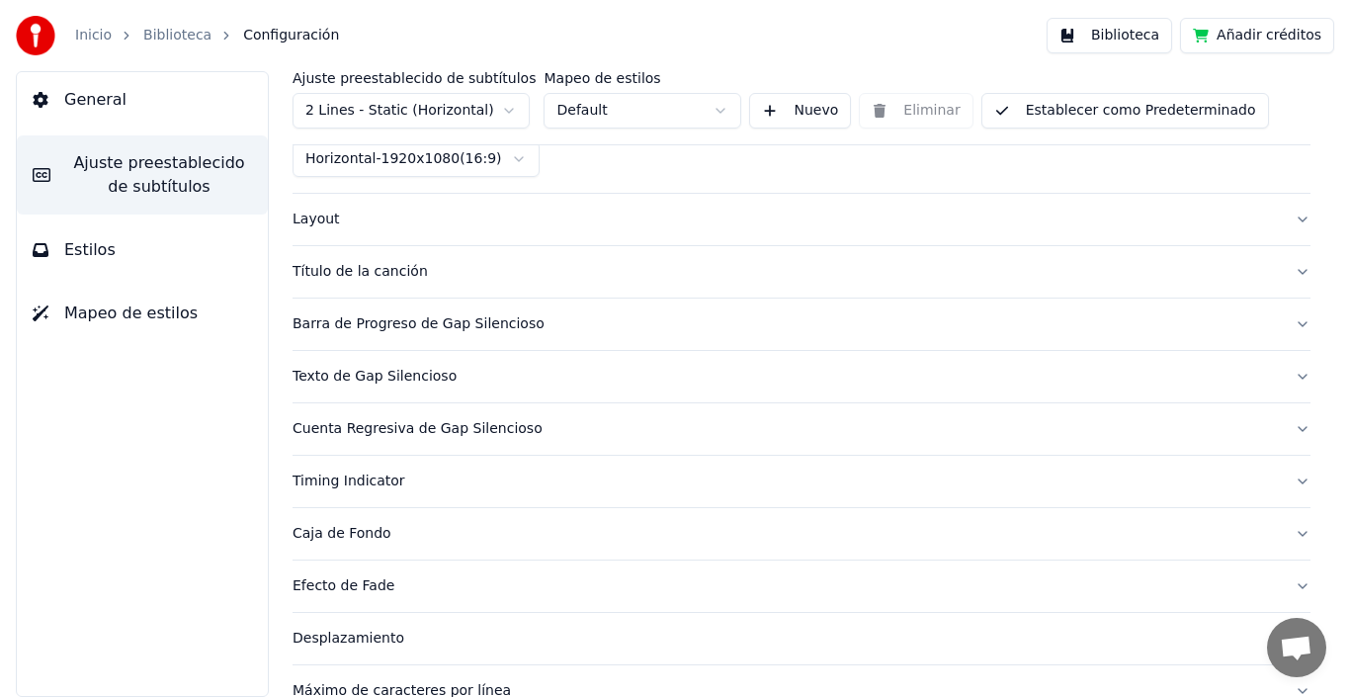
click at [330, 223] on div "Layout" at bounding box center [786, 220] width 986 height 20
click at [313, 219] on div "Layout" at bounding box center [786, 220] width 986 height 20
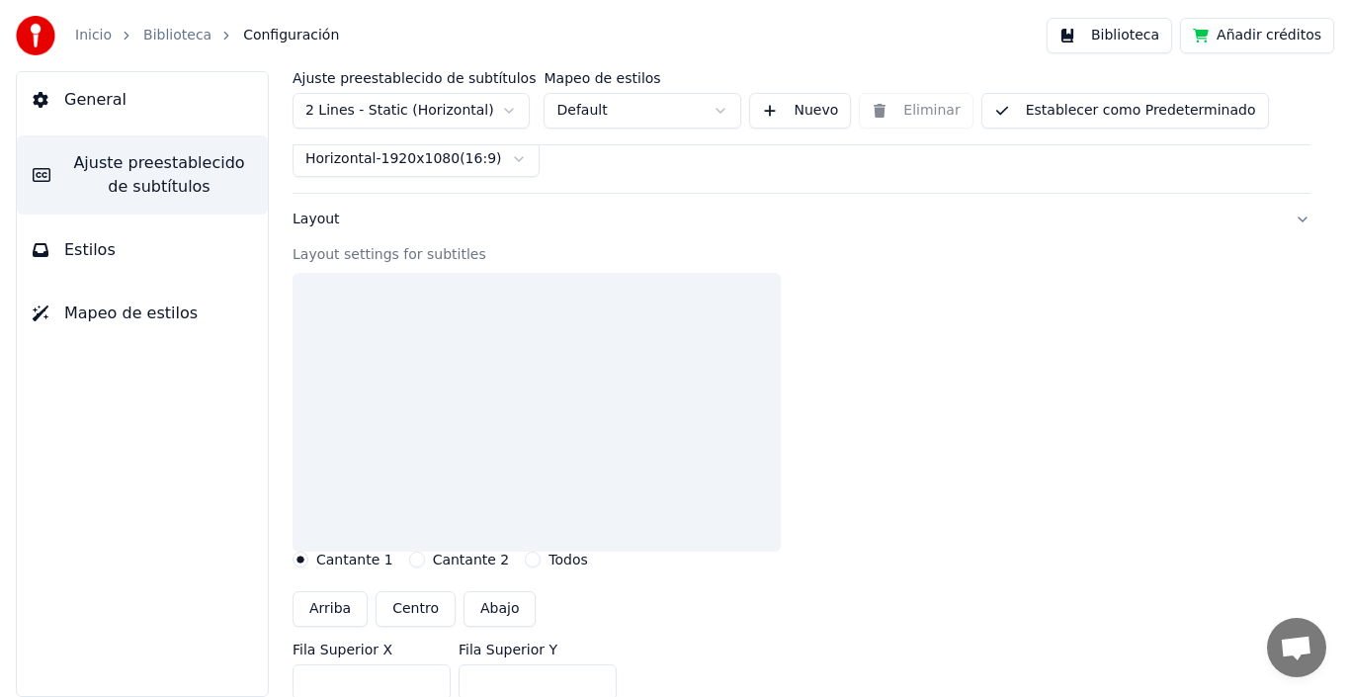
scroll to position [0, 0]
